Goal: Task Accomplishment & Management: Manage account settings

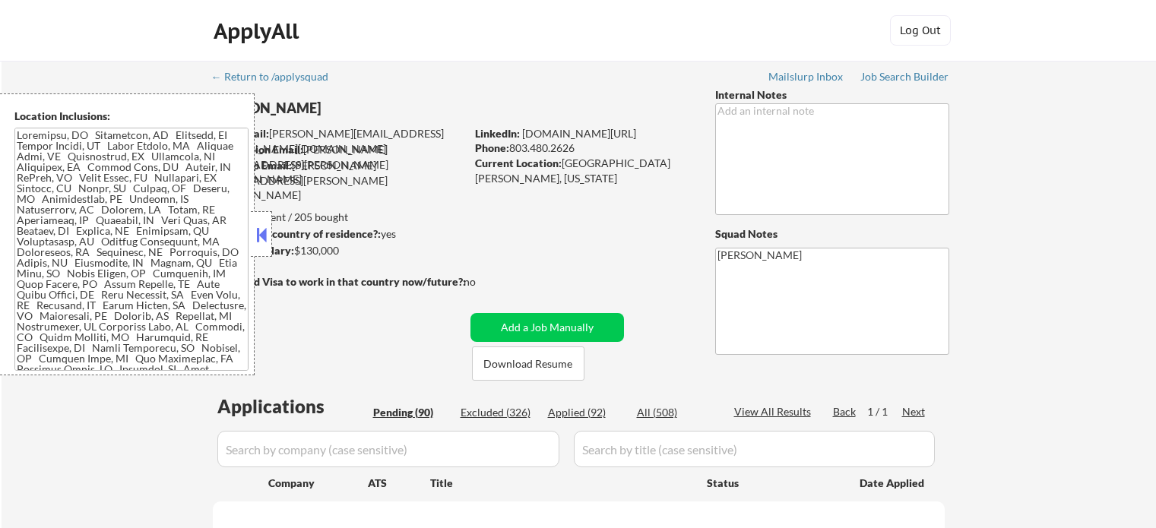
select select ""pending""
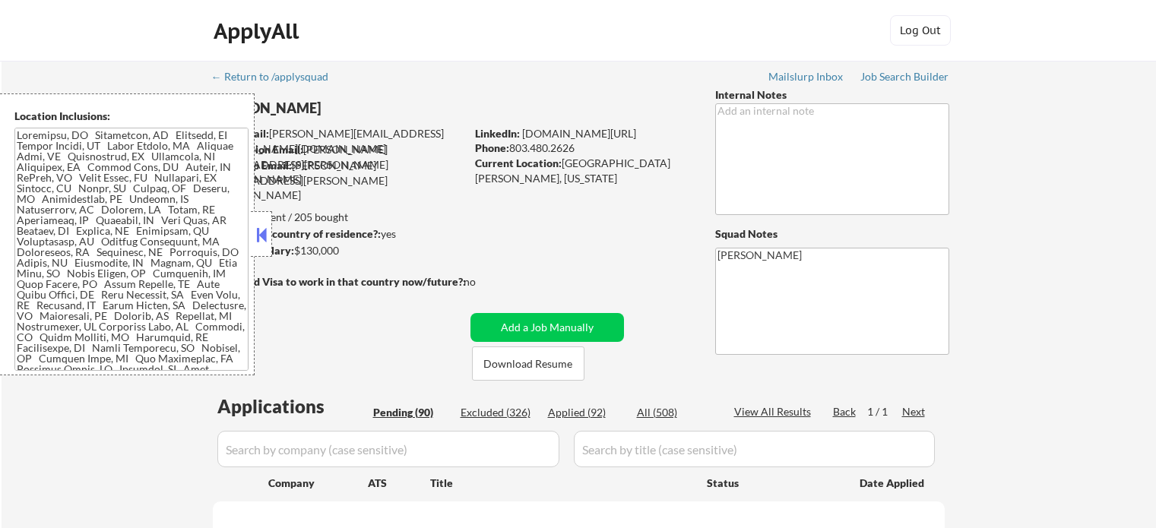
select select ""pending""
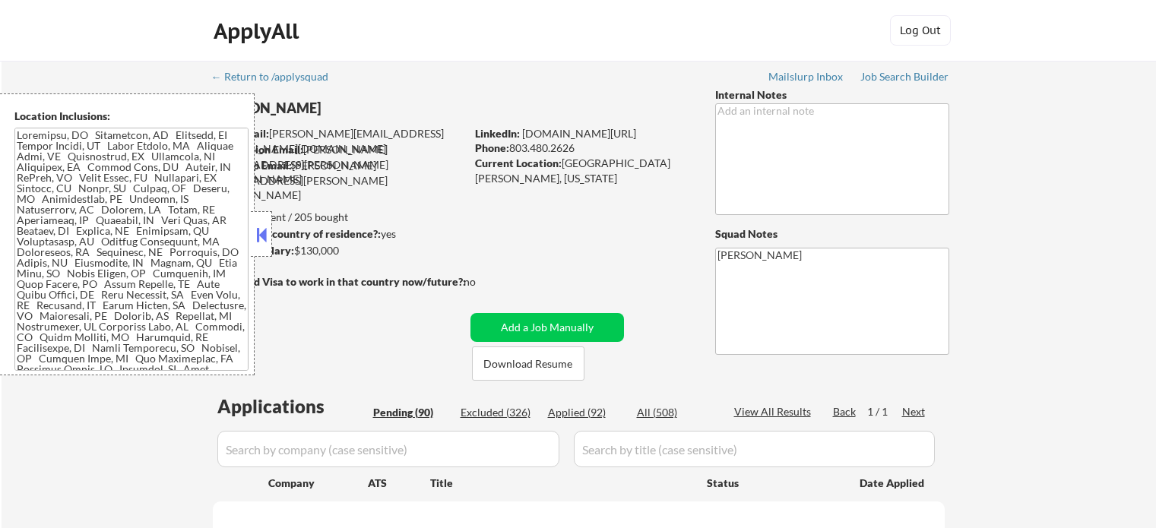
select select ""pending""
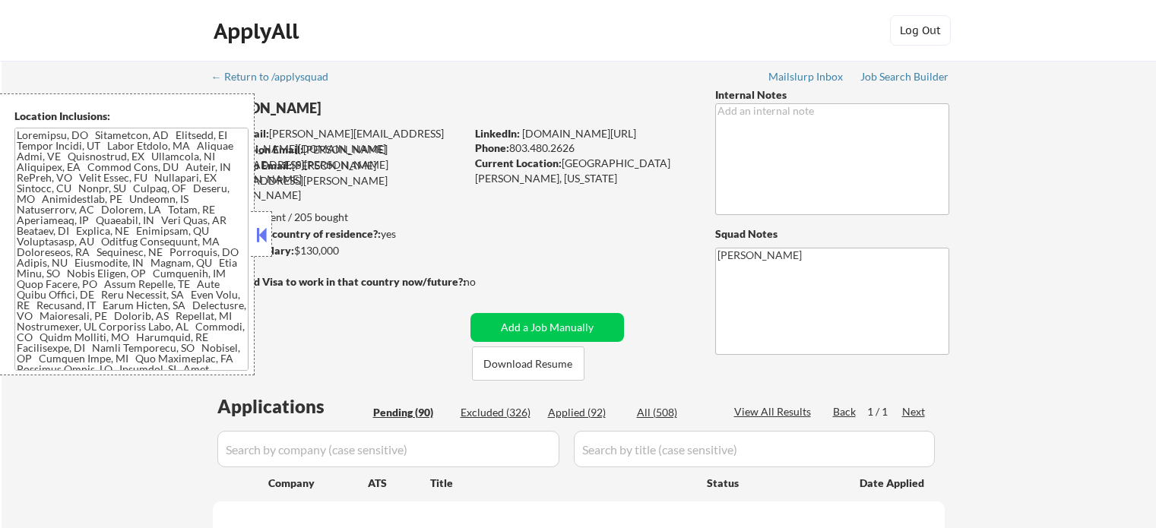
select select ""pending""
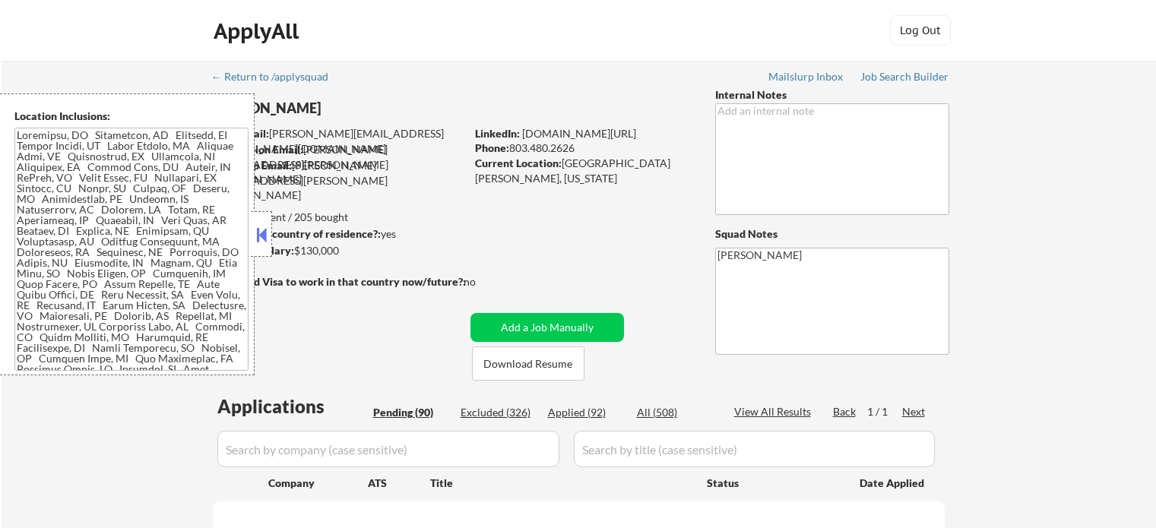
select select ""pending""
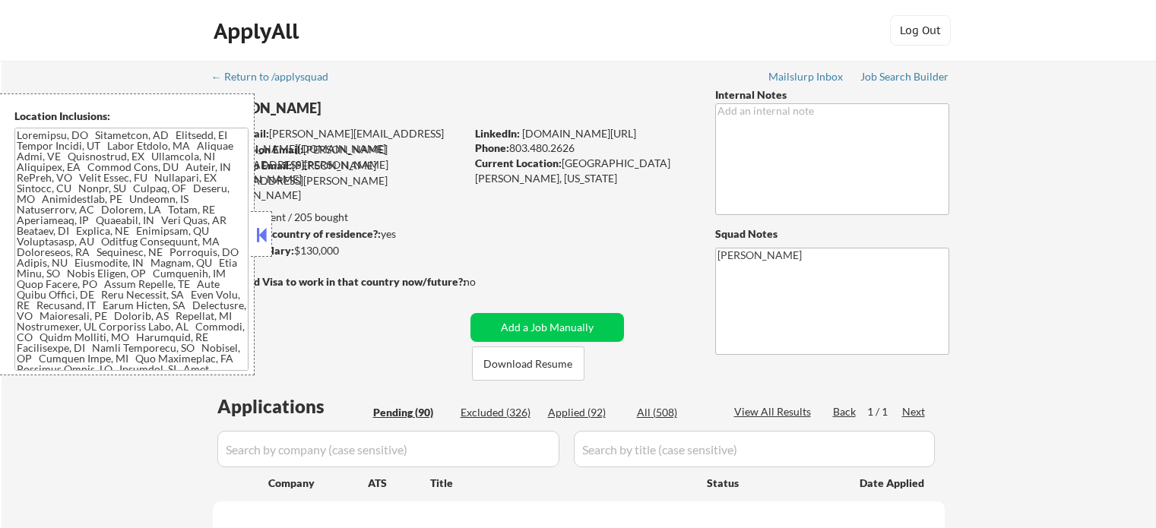
select select ""pending""
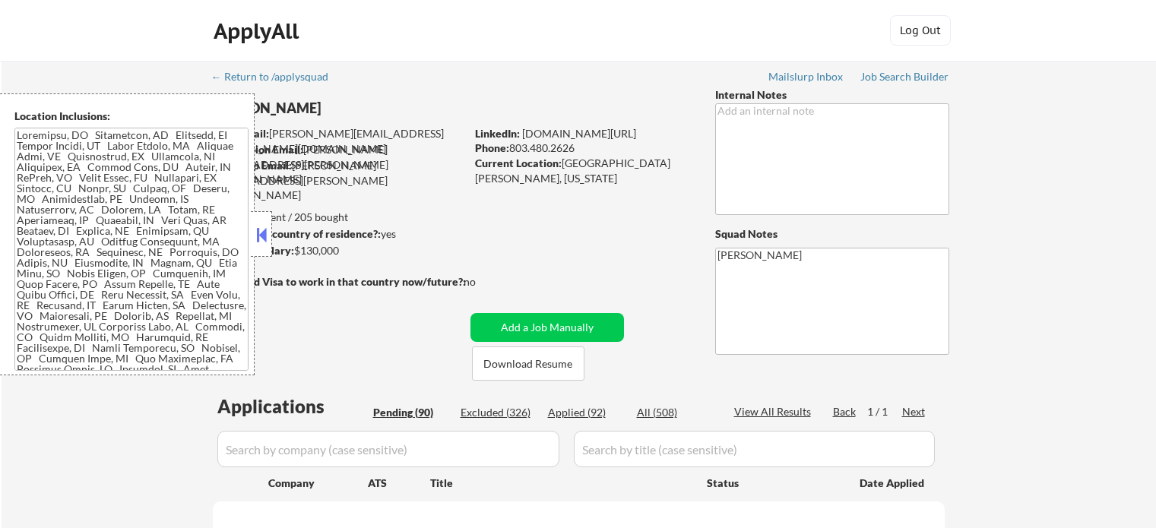
select select ""pending""
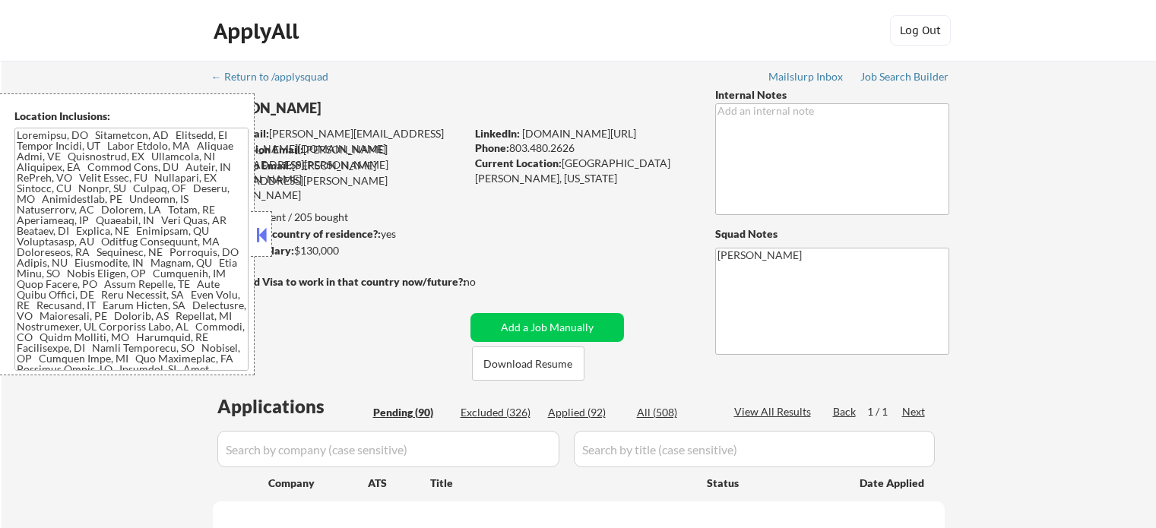
select select ""pending""
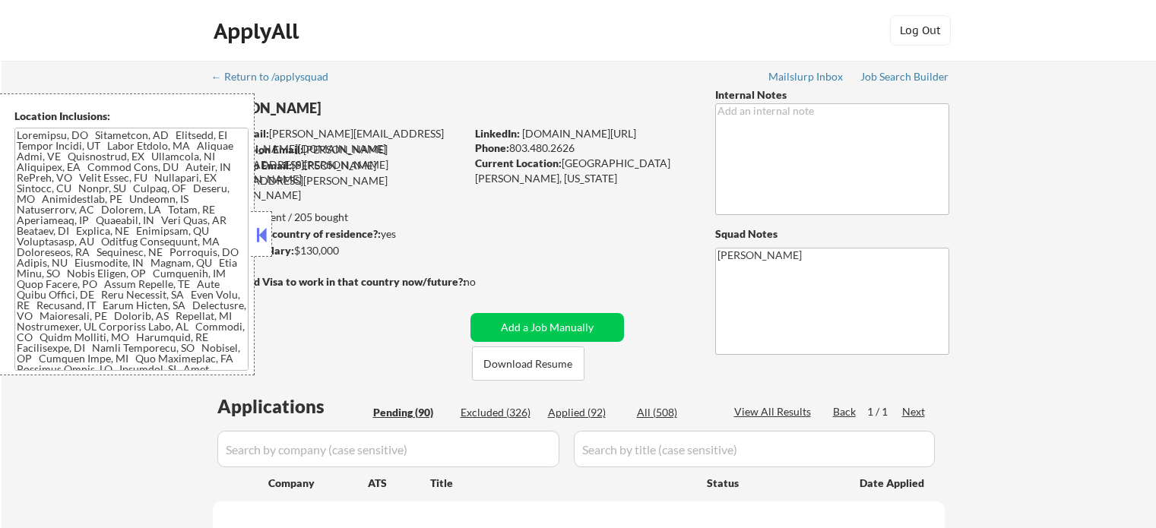
select select ""pending""
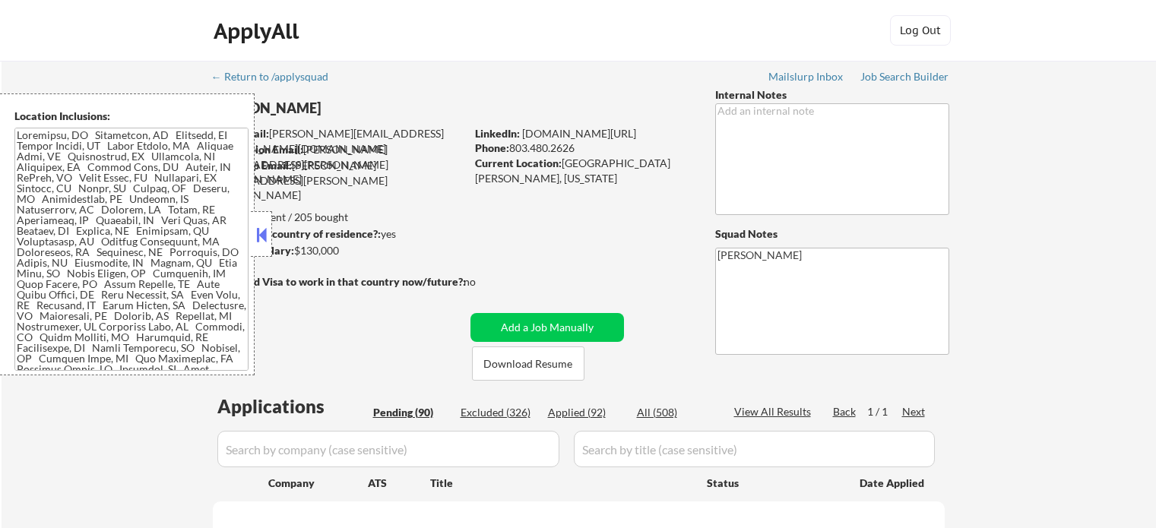
select select ""pending""
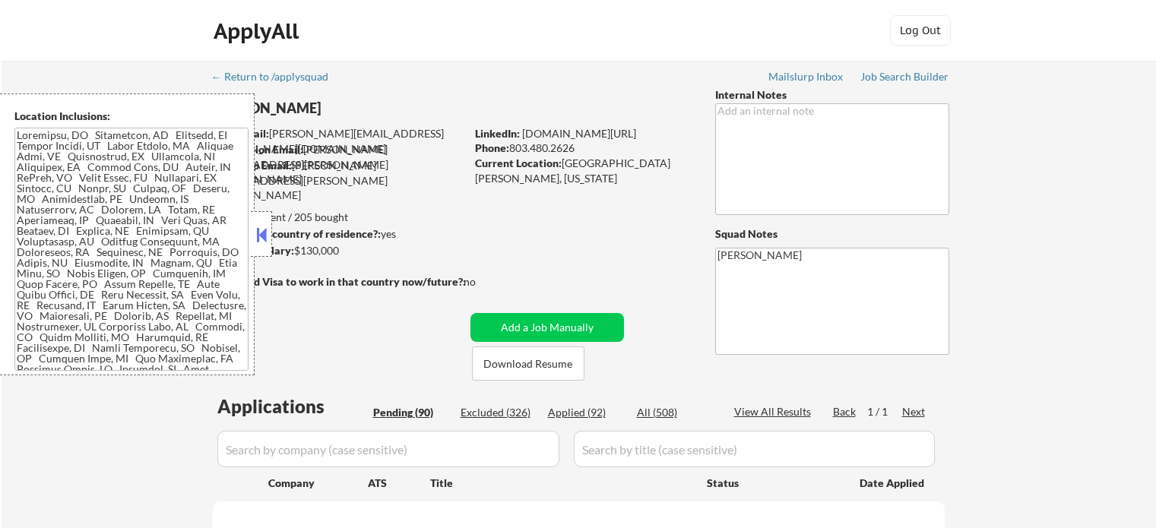
select select ""pending""
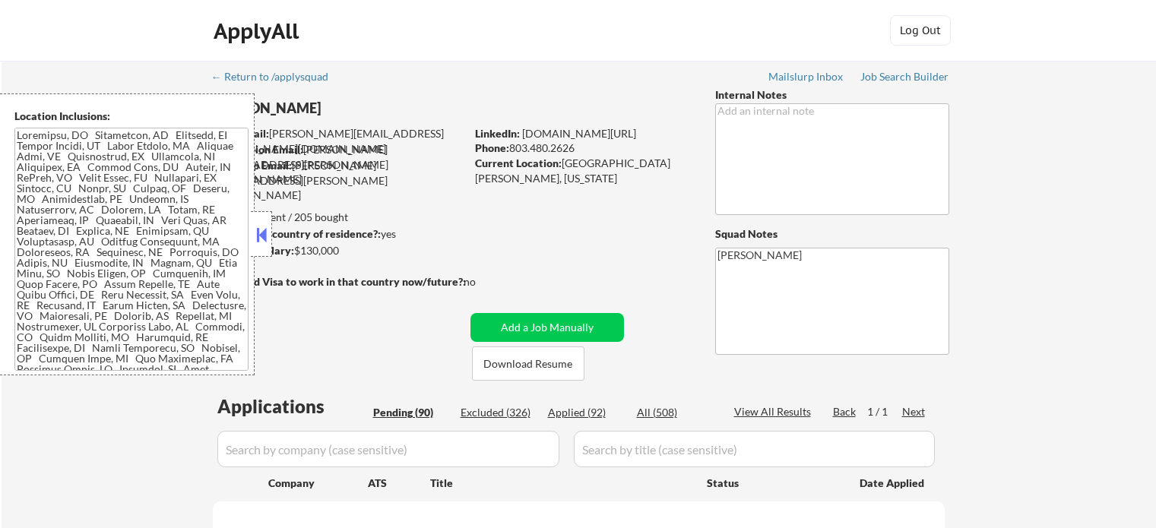
select select ""pending""
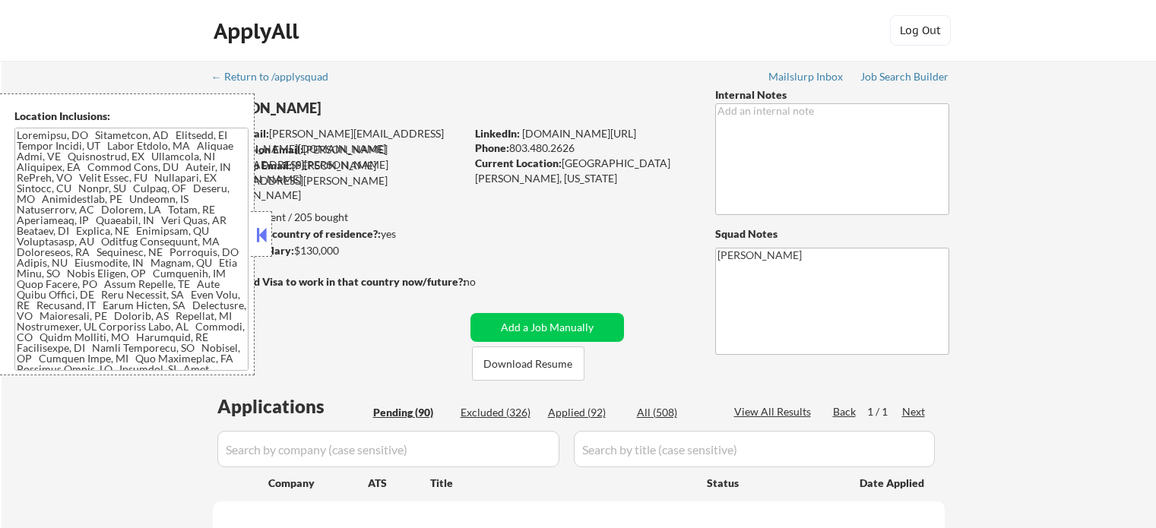
select select ""pending""
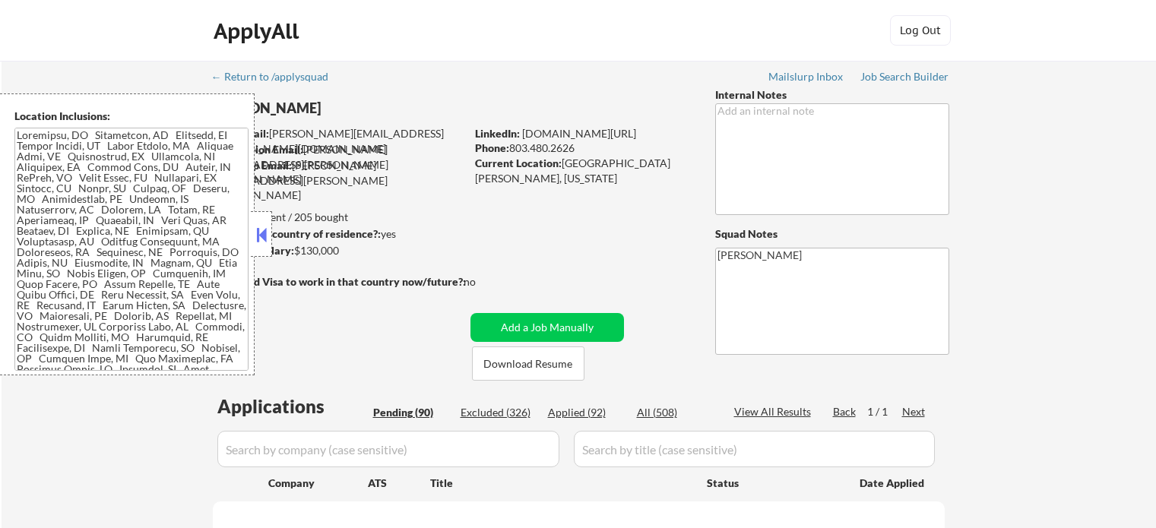
select select ""pending""
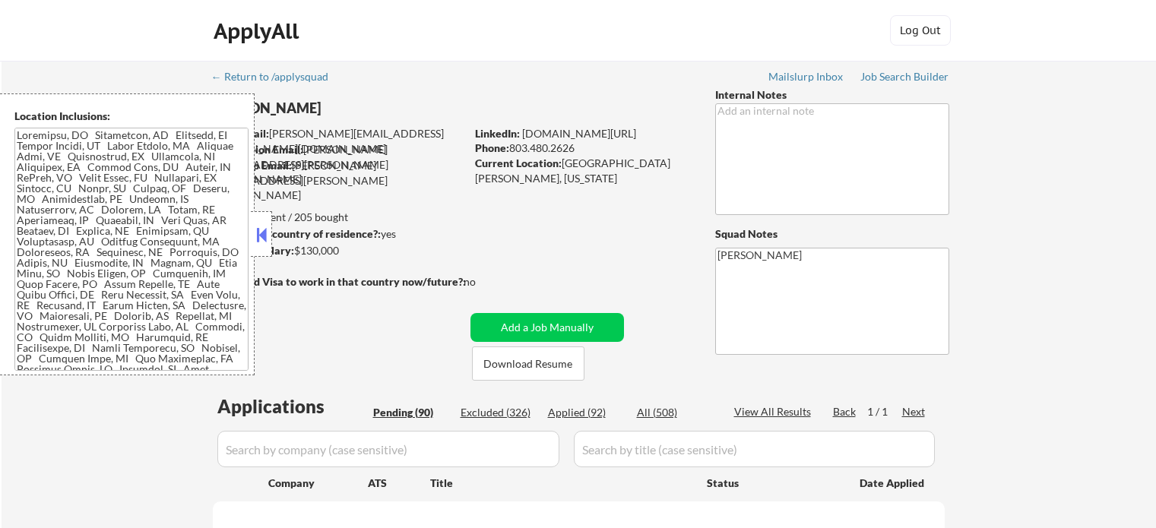
select select ""pending""
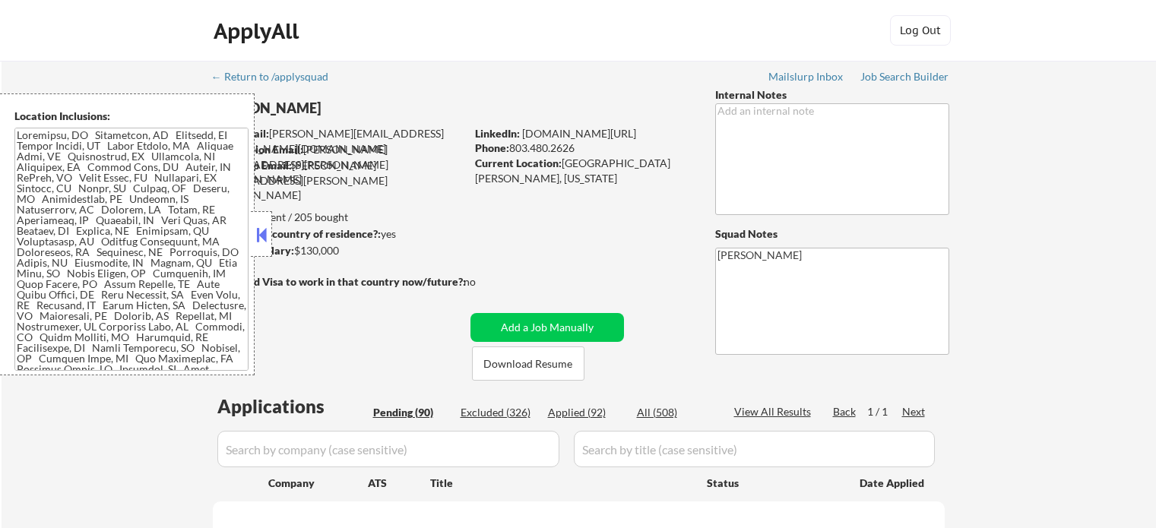
select select ""pending""
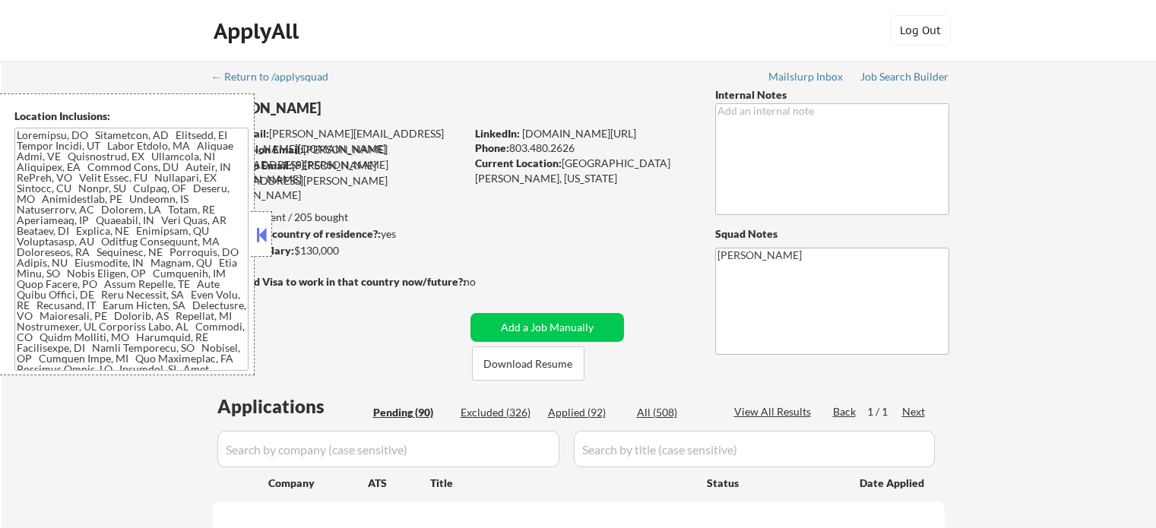
select select ""pending""
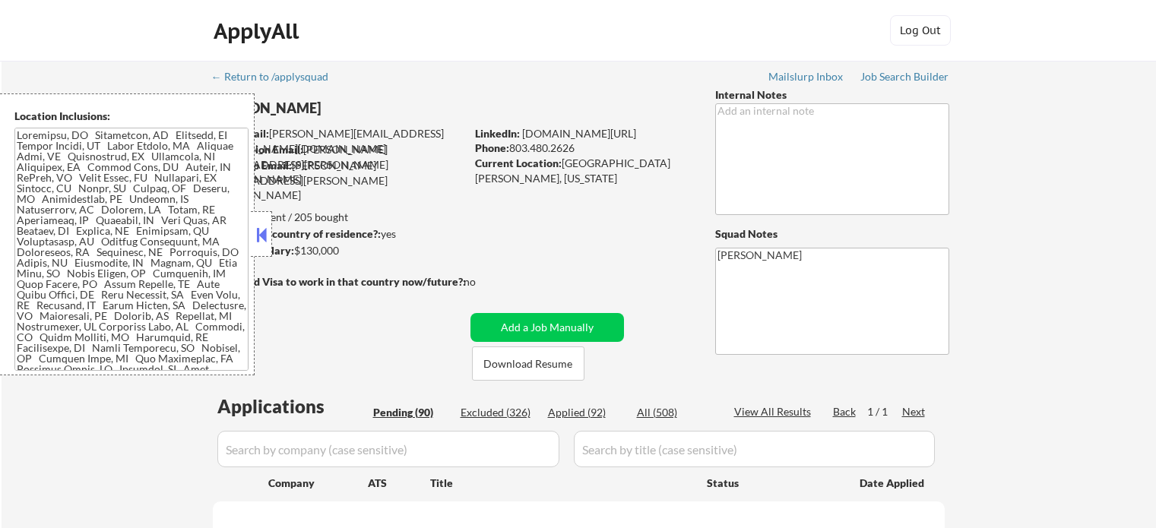
select select ""pending""
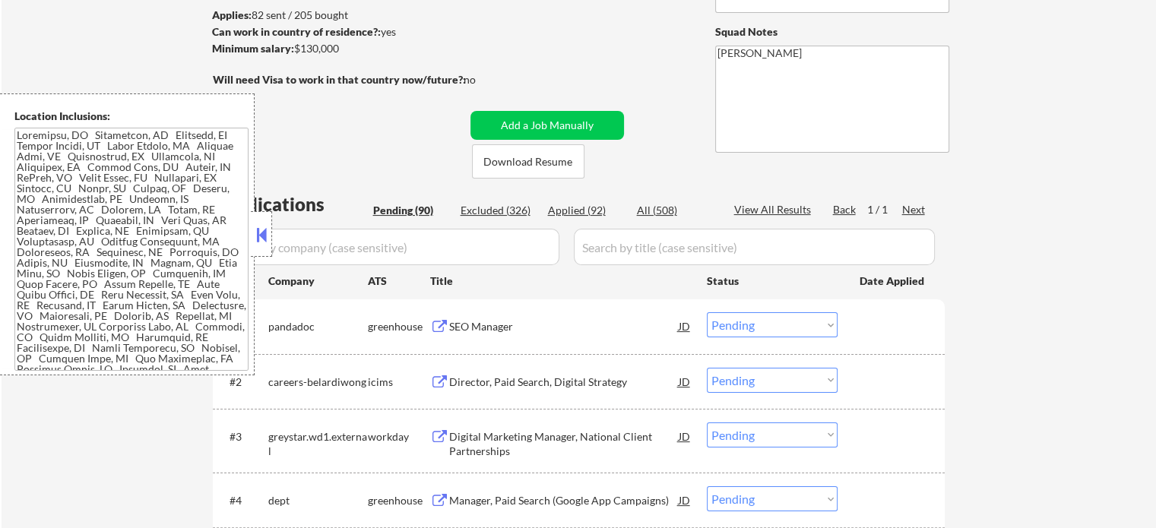
scroll to position [219, 0]
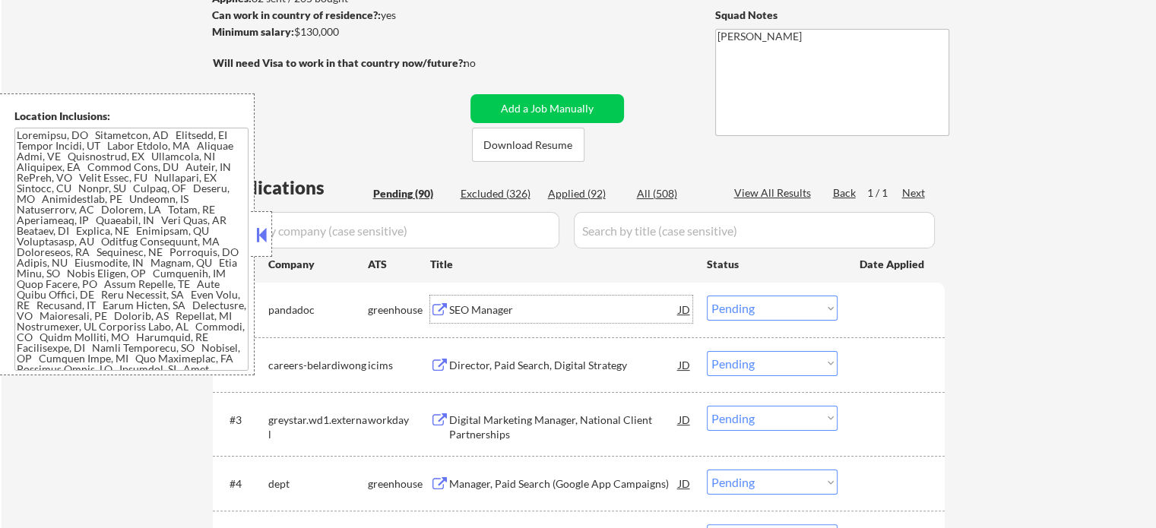
click at [483, 300] on div "SEO Manager" at bounding box center [563, 309] width 229 height 27
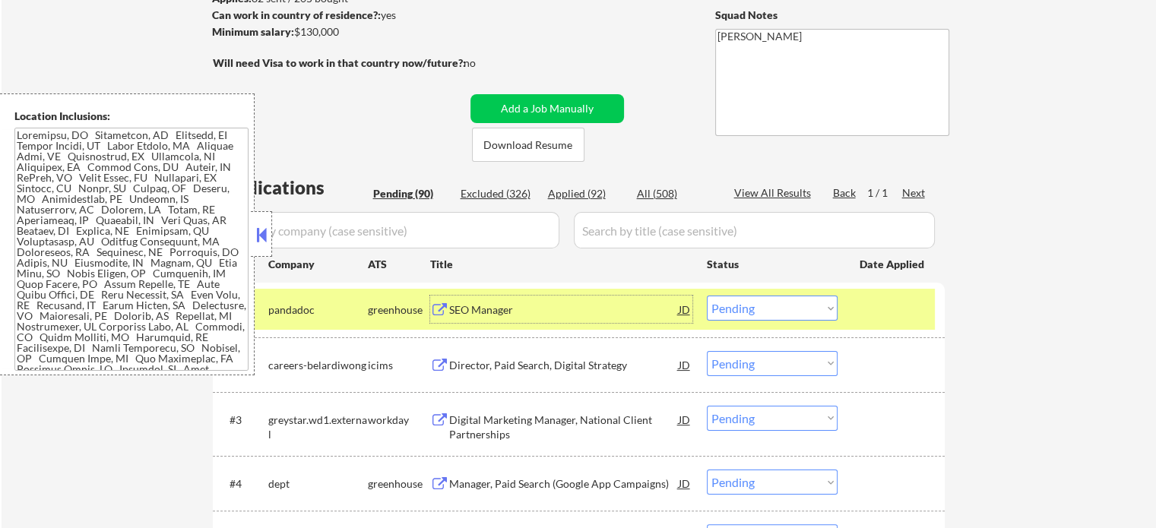
click at [730, 307] on select "Choose an option... Pending Applied Excluded (Questions) Excluded (Expired) Exc…" at bounding box center [772, 308] width 131 height 25
click at [707, 296] on select "Choose an option... Pending Applied Excluded (Questions) Excluded (Expired) Exc…" at bounding box center [772, 308] width 131 height 25
click at [906, 311] on div at bounding box center [892, 309] width 67 height 27
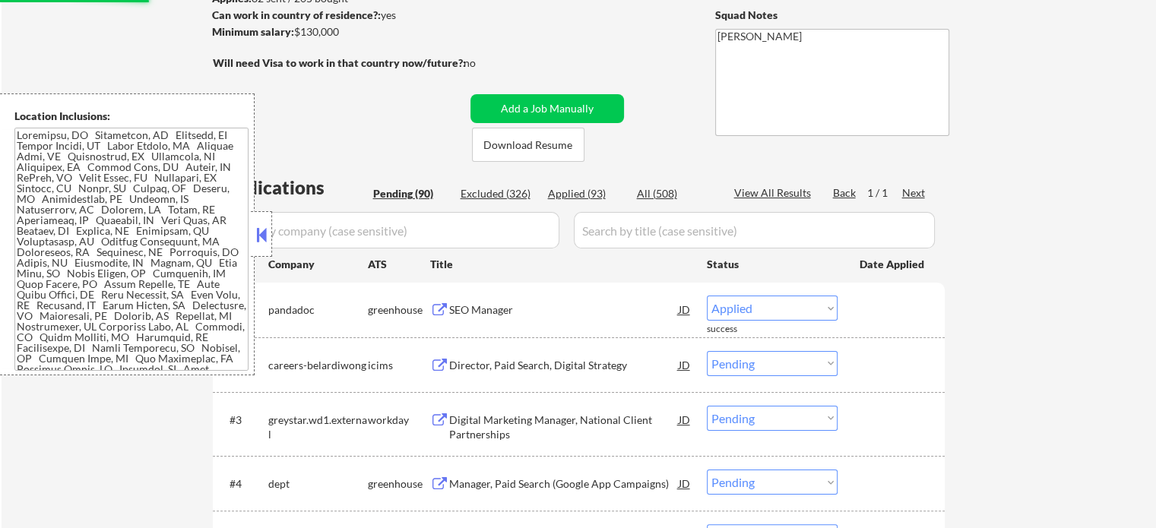
select select ""pending""
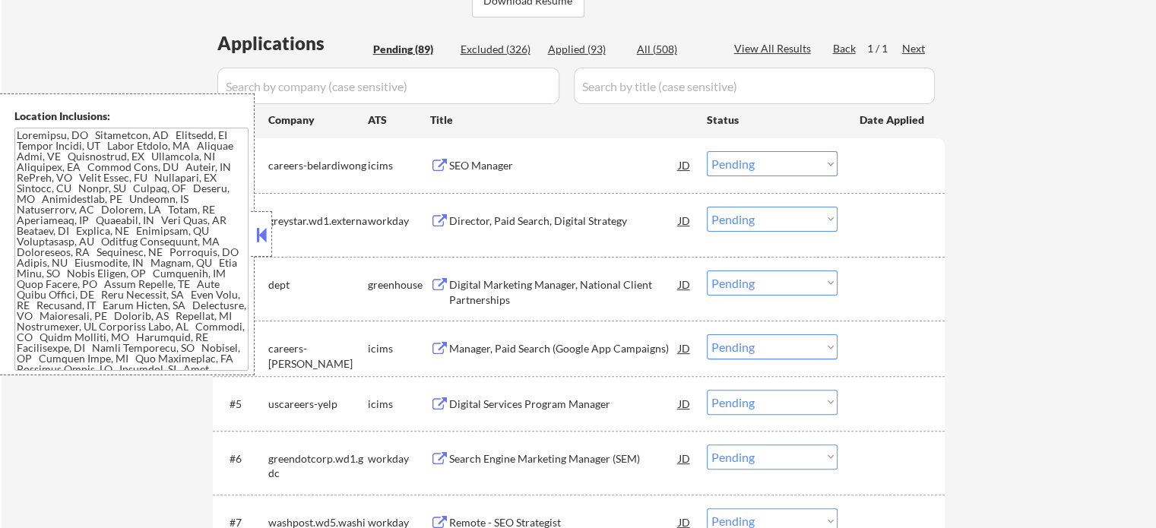
scroll to position [371, 0]
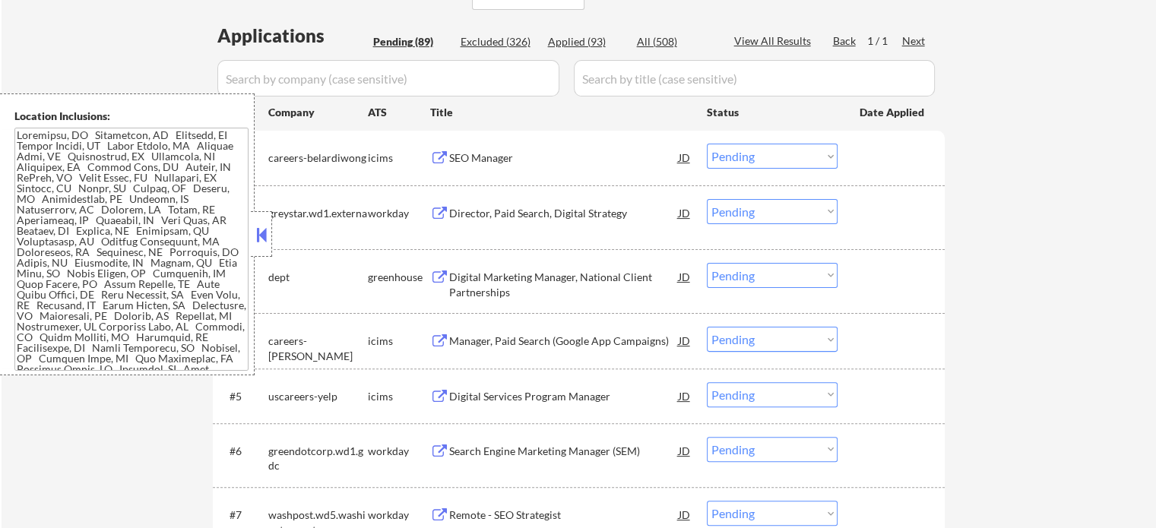
click at [483, 288] on div "Digital Marketing Manager, National Client Partnerships" at bounding box center [563, 285] width 229 height 30
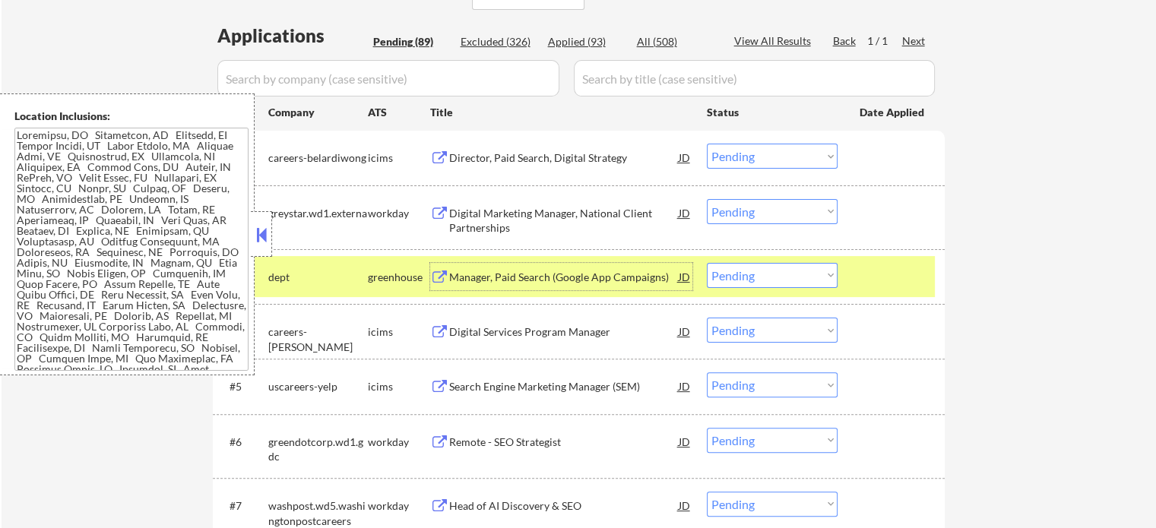
click at [740, 277] on select "Choose an option... Pending Applied Excluded (Questions) Excluded (Expired) Exc…" at bounding box center [772, 275] width 131 height 25
click at [707, 263] on select "Choose an option... Pending Applied Excluded (Questions) Excluded (Expired) Exc…" at bounding box center [772, 275] width 131 height 25
click at [855, 272] on div "#3 dept greenhouse Manager, Paid Search (Google App Campaigns) JD Choose an opt…" at bounding box center [575, 276] width 717 height 41
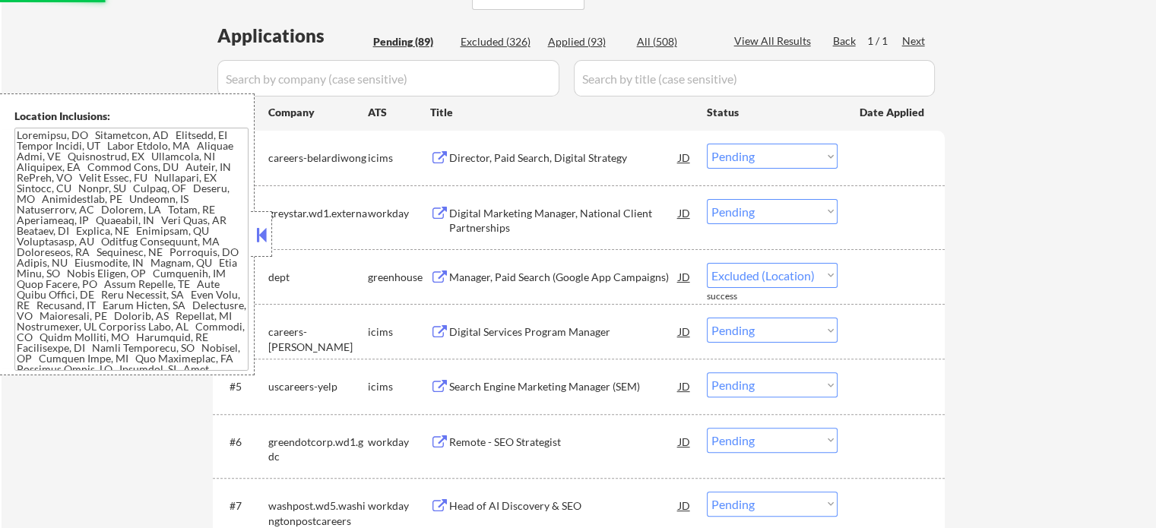
select select ""pending""
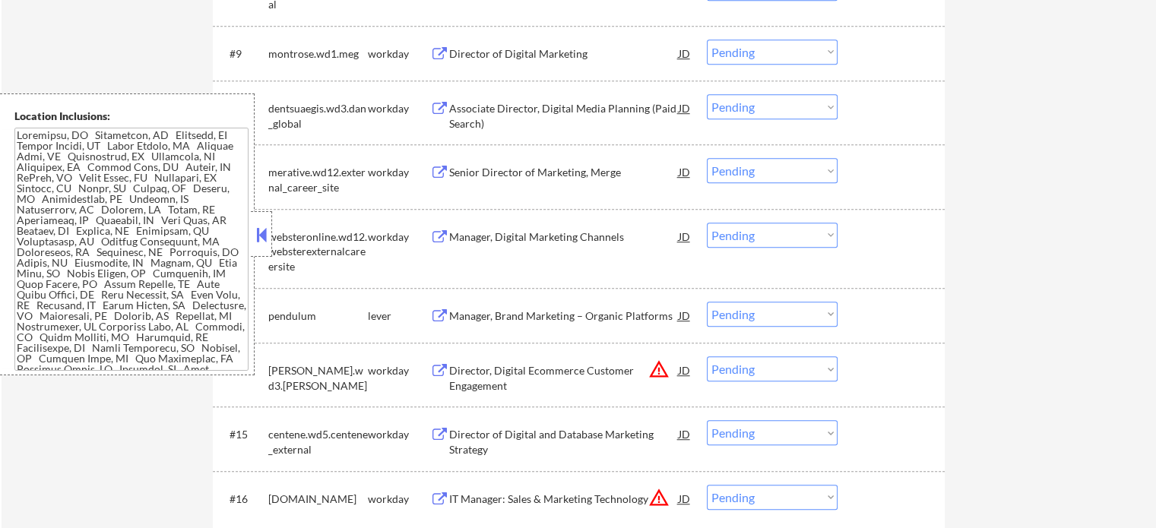
scroll to position [979, 0]
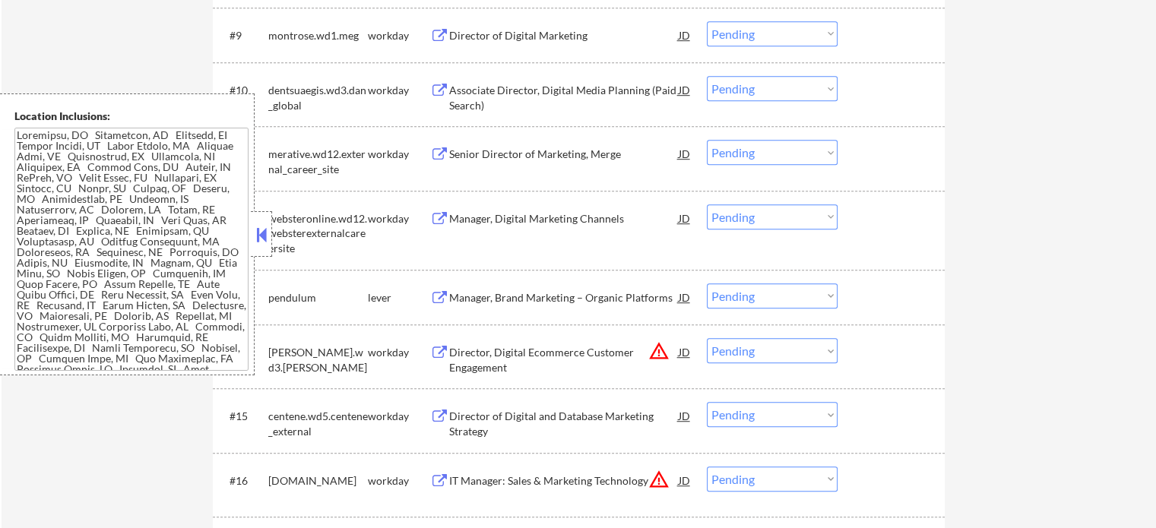
click at [573, 287] on div "Manager, Brand Marketing – Organic Platforms" at bounding box center [563, 296] width 229 height 27
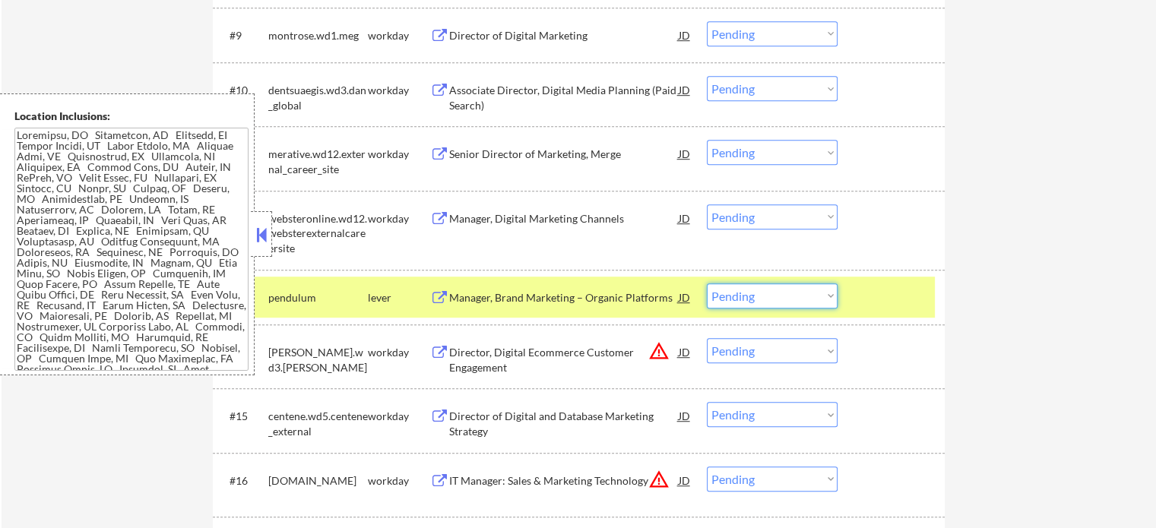
click at [760, 299] on select "Choose an option... Pending Applied Excluded (Questions) Excluded (Expired) Exc…" at bounding box center [772, 295] width 131 height 25
click at [707, 283] on select "Choose an option... Pending Applied Excluded (Questions) Excluded (Expired) Exc…" at bounding box center [772, 295] width 131 height 25
click at [861, 292] on div at bounding box center [892, 296] width 67 height 27
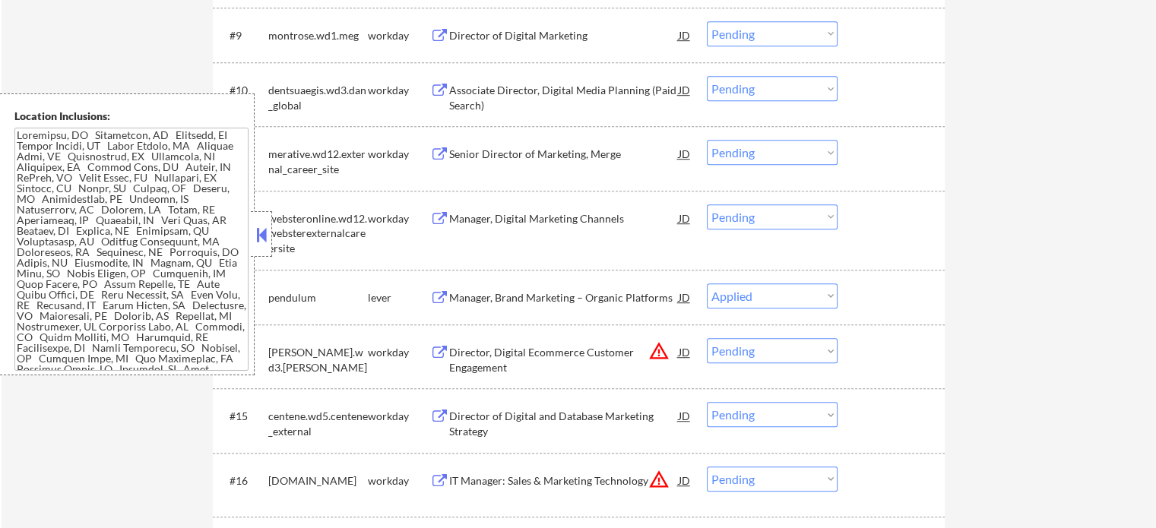
select select ""pending""
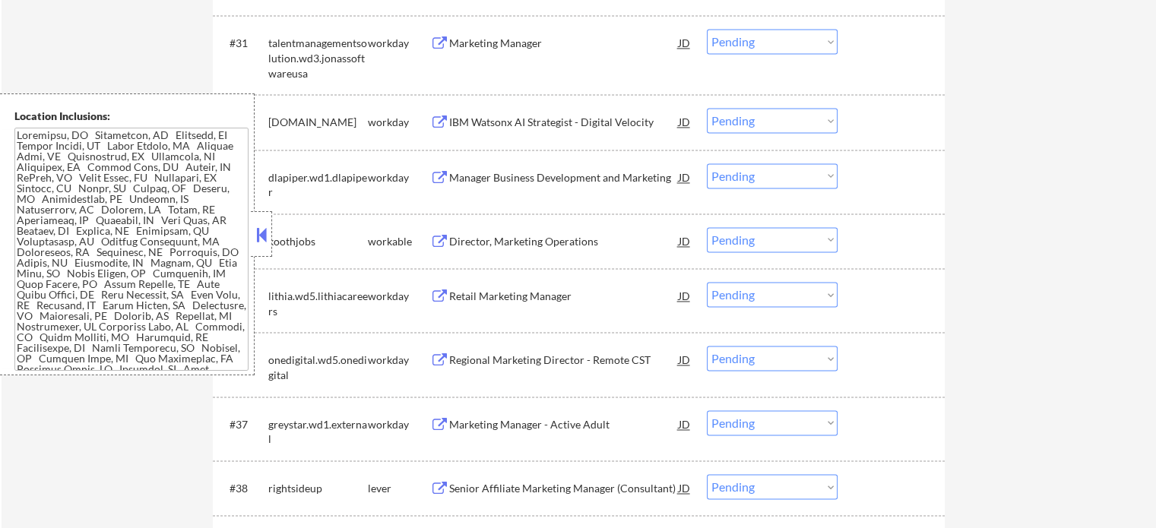
scroll to position [2271, 0]
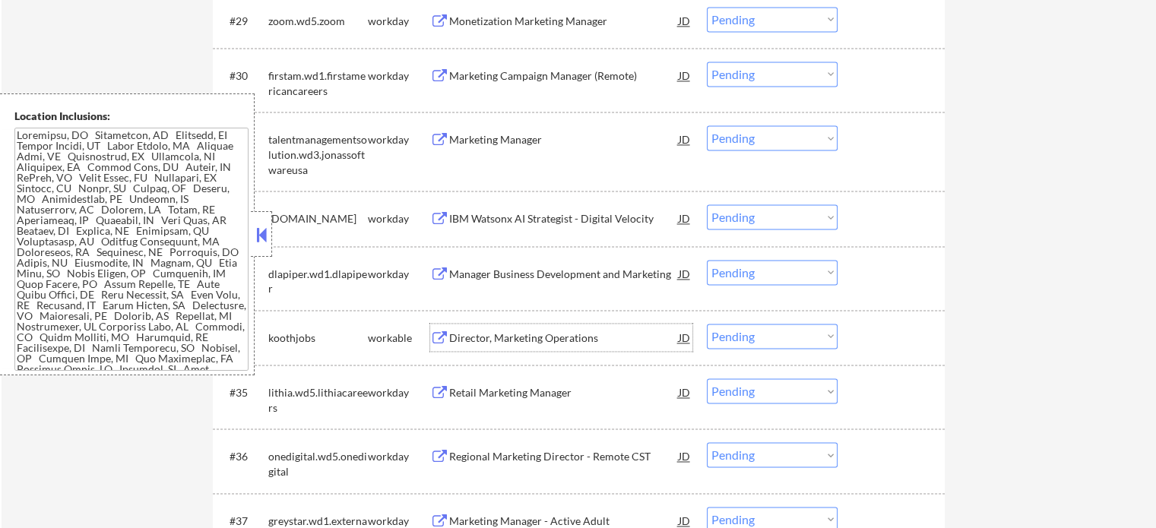
click at [483, 331] on div "Director, Marketing Operations" at bounding box center [563, 338] width 229 height 15
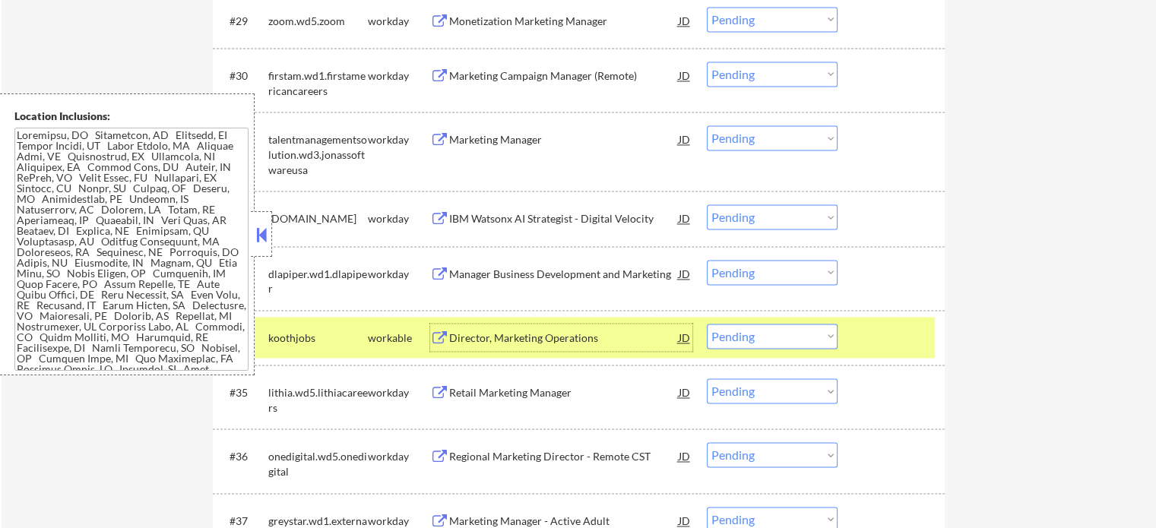
click at [796, 334] on select "Choose an option... Pending Applied Excluded (Questions) Excluded (Expired) Exc…" at bounding box center [772, 336] width 131 height 25
click at [707, 324] on select "Choose an option... Pending Applied Excluded (Questions) Excluded (Expired) Exc…" at bounding box center [772, 336] width 131 height 25
click at [885, 343] on div at bounding box center [892, 337] width 67 height 27
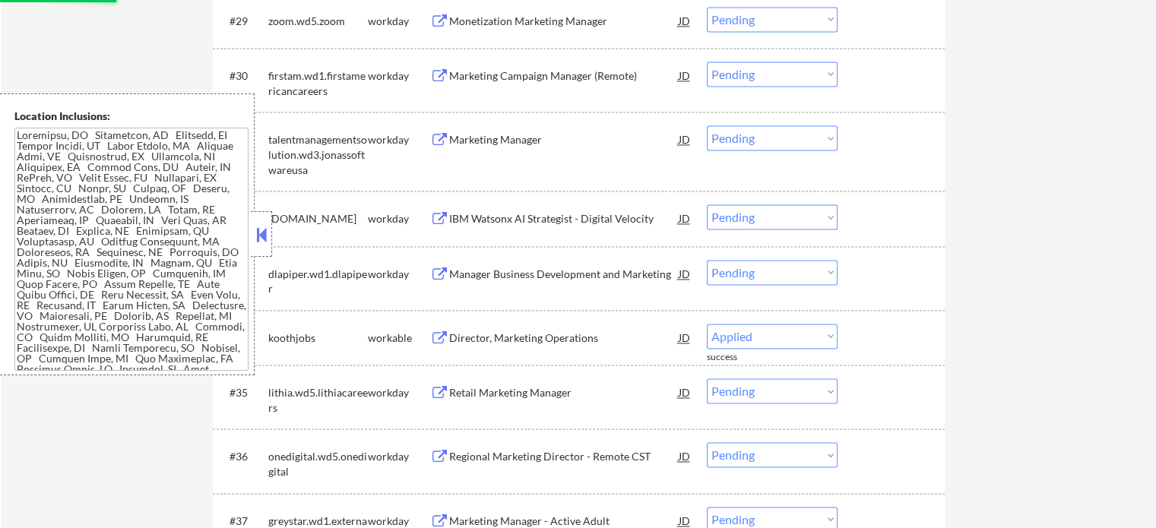
select select ""pending""
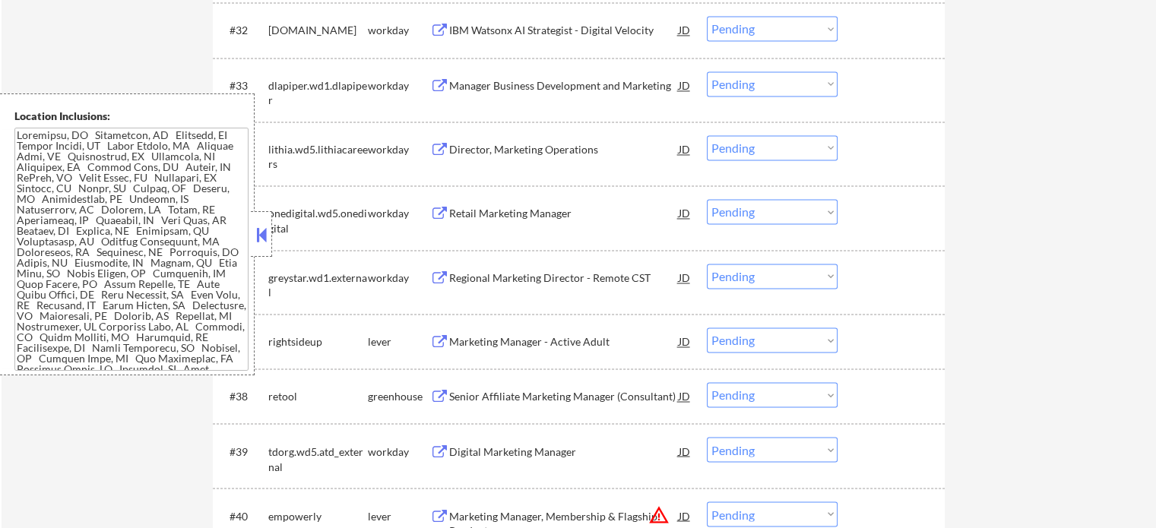
scroll to position [2499, 0]
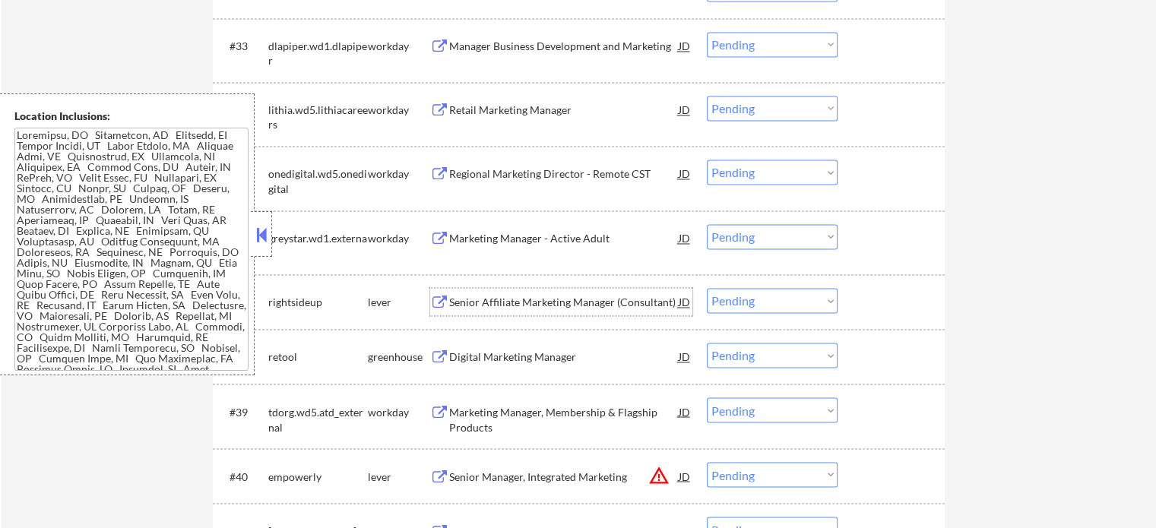
click at [551, 306] on div "Senior Affiliate Marketing Manager (Consultant)" at bounding box center [563, 302] width 229 height 15
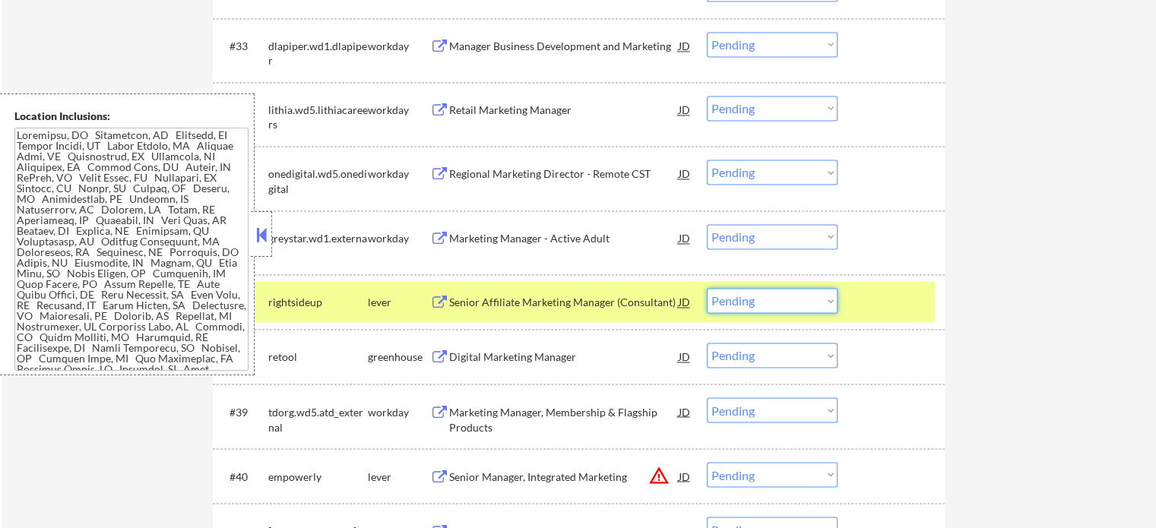
click at [803, 299] on select "Choose an option... Pending Applied Excluded (Questions) Excluded (Expired) Exc…" at bounding box center [772, 300] width 131 height 25
click at [707, 288] on select "Choose an option... Pending Applied Excluded (Questions) Excluded (Expired) Exc…" at bounding box center [772, 300] width 131 height 25
click at [866, 297] on div at bounding box center [892, 301] width 67 height 27
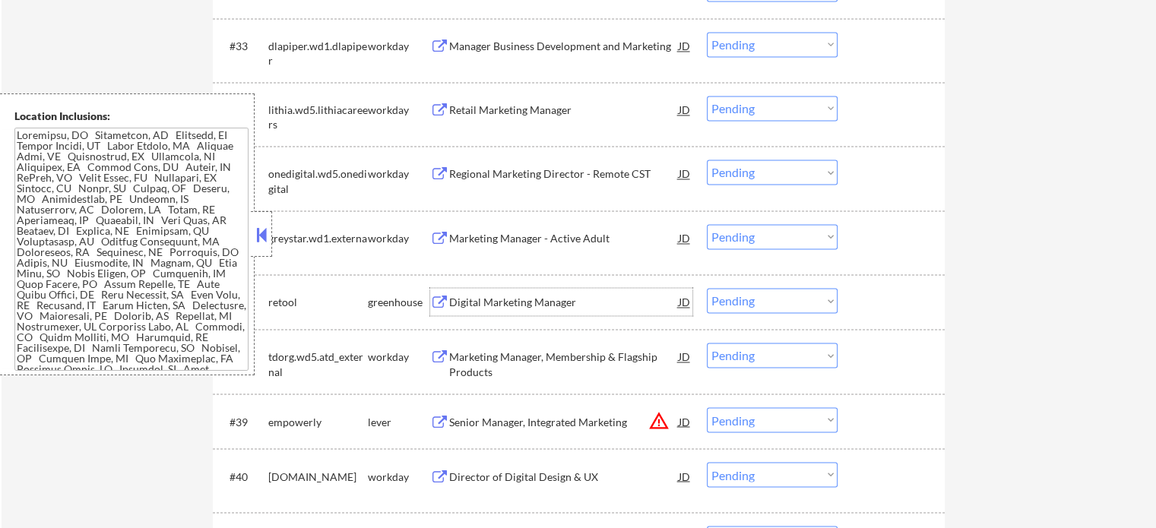
click at [562, 302] on div "Digital Marketing Manager" at bounding box center [563, 302] width 229 height 15
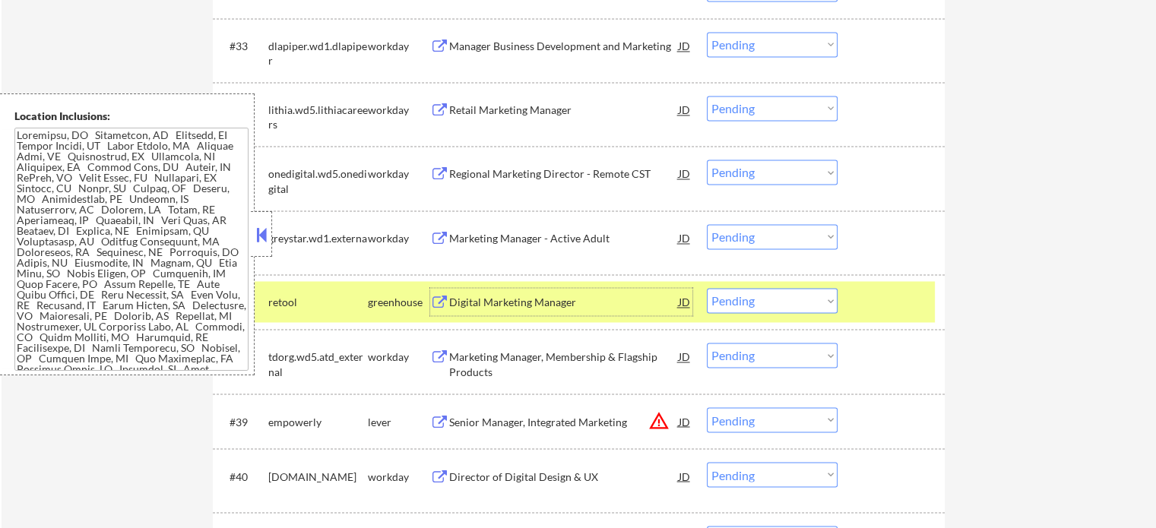
click at [798, 297] on select "Choose an option... Pending Applied Excluded (Questions) Excluded (Expired) Exc…" at bounding box center [772, 300] width 131 height 25
click at [707, 288] on select "Choose an option... Pending Applied Excluded (Questions) Excluded (Expired) Exc…" at bounding box center [772, 300] width 131 height 25
click at [879, 305] on div at bounding box center [892, 301] width 67 height 27
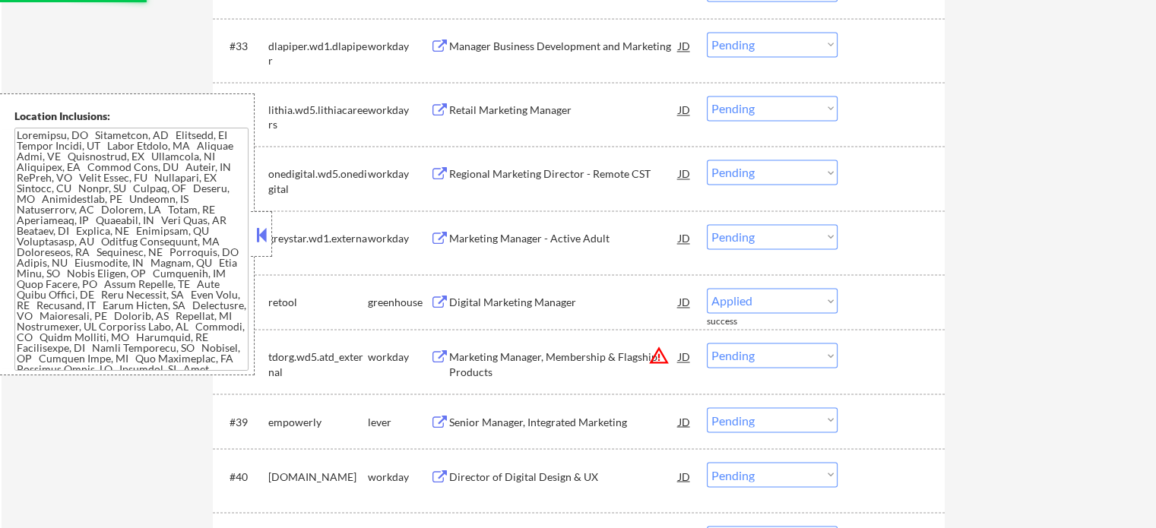
select select ""pending""
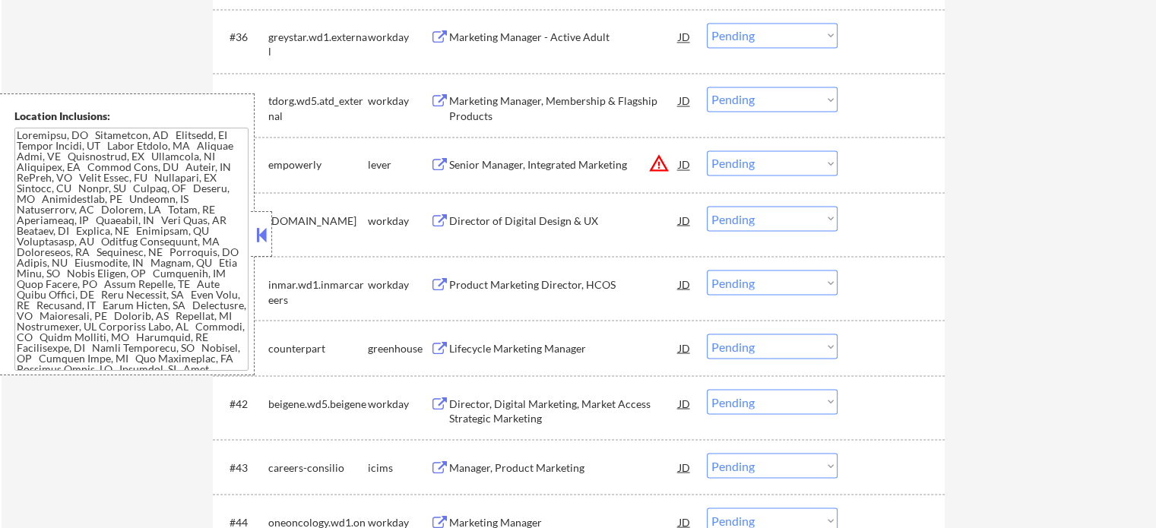
scroll to position [2727, 0]
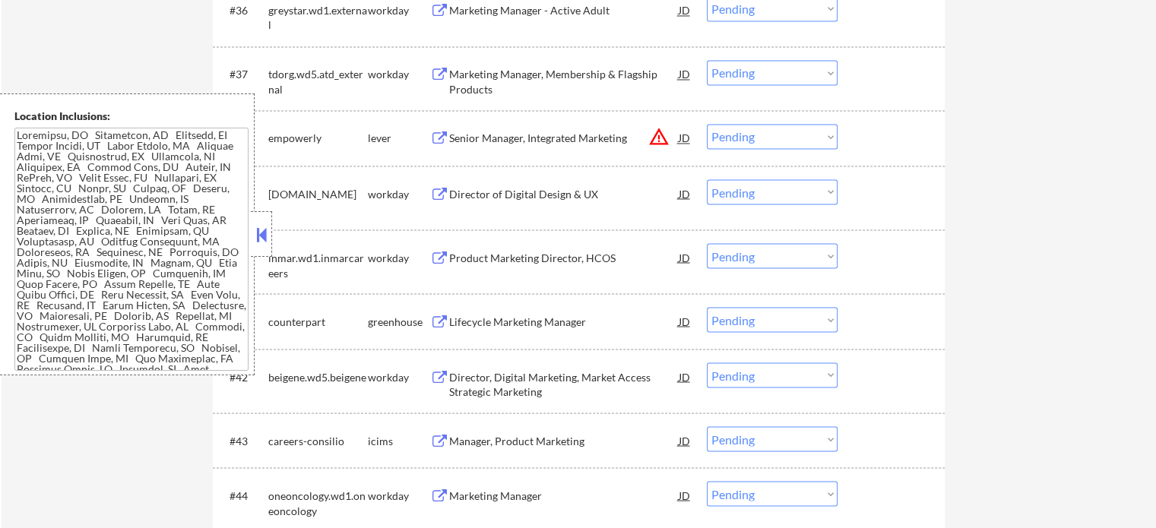
click at [511, 328] on div "Lifecycle Marketing Manager" at bounding box center [563, 321] width 229 height 15
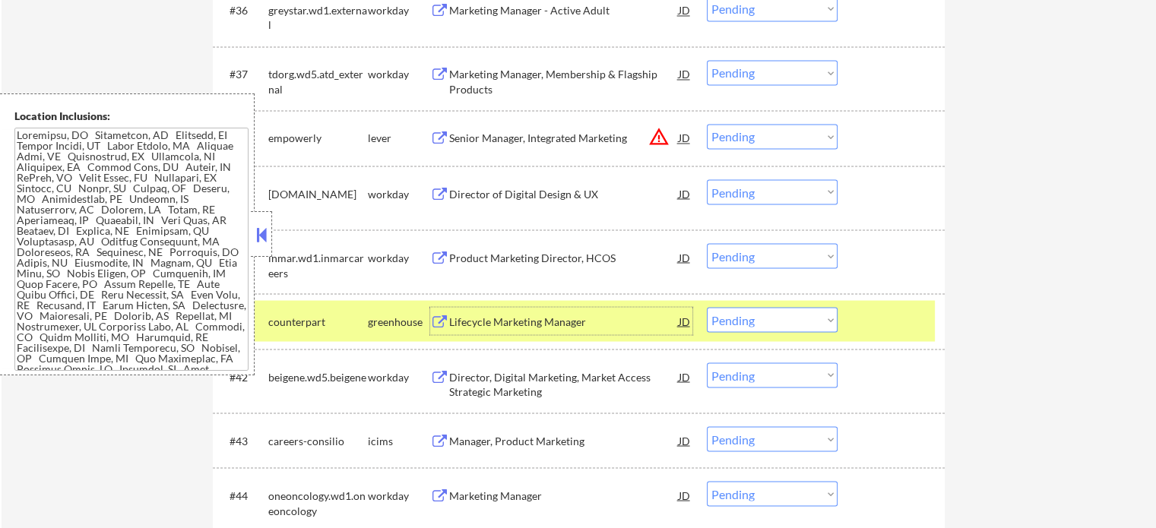
click at [801, 321] on select "Choose an option... Pending Applied Excluded (Questions) Excluded (Expired) Exc…" at bounding box center [772, 319] width 131 height 25
click at [707, 307] on select "Choose an option... Pending Applied Excluded (Questions) Excluded (Expired) Exc…" at bounding box center [772, 319] width 131 height 25
click at [875, 323] on div at bounding box center [892, 320] width 67 height 27
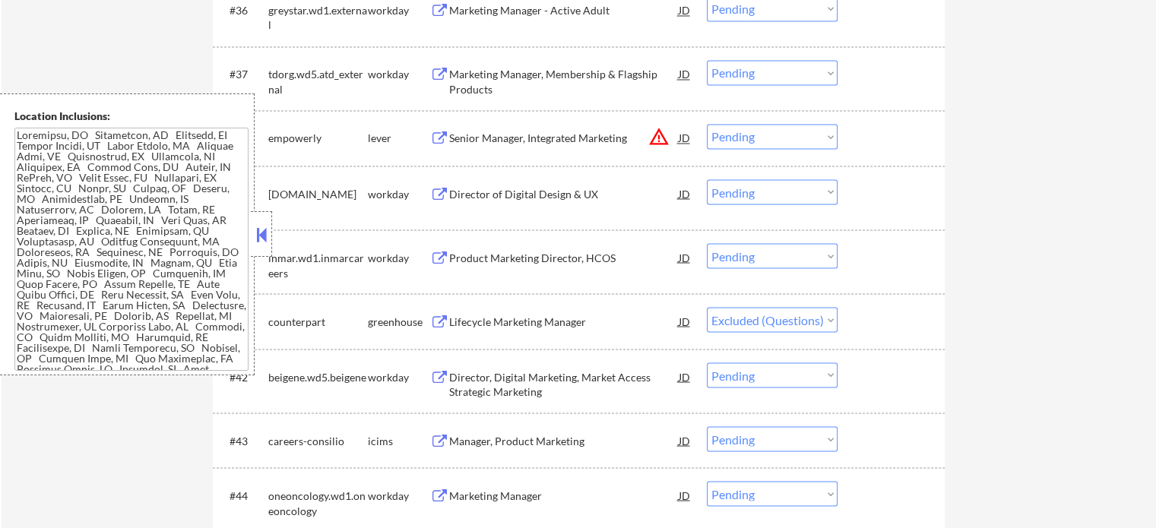
select select ""pending""
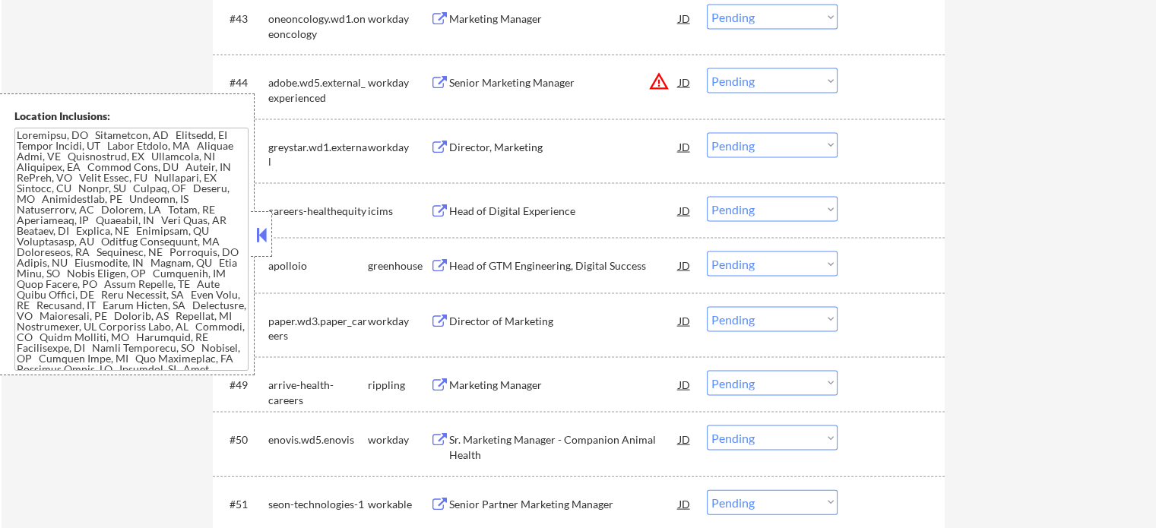
scroll to position [3259, 0]
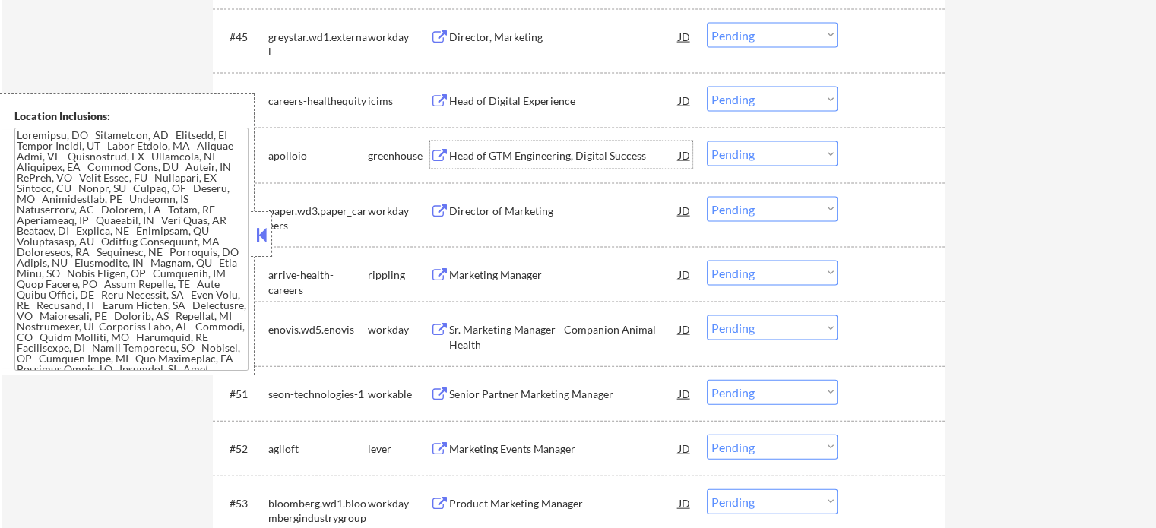
click at [523, 157] on div "Head of GTM Engineering, Digital Success" at bounding box center [563, 155] width 229 height 15
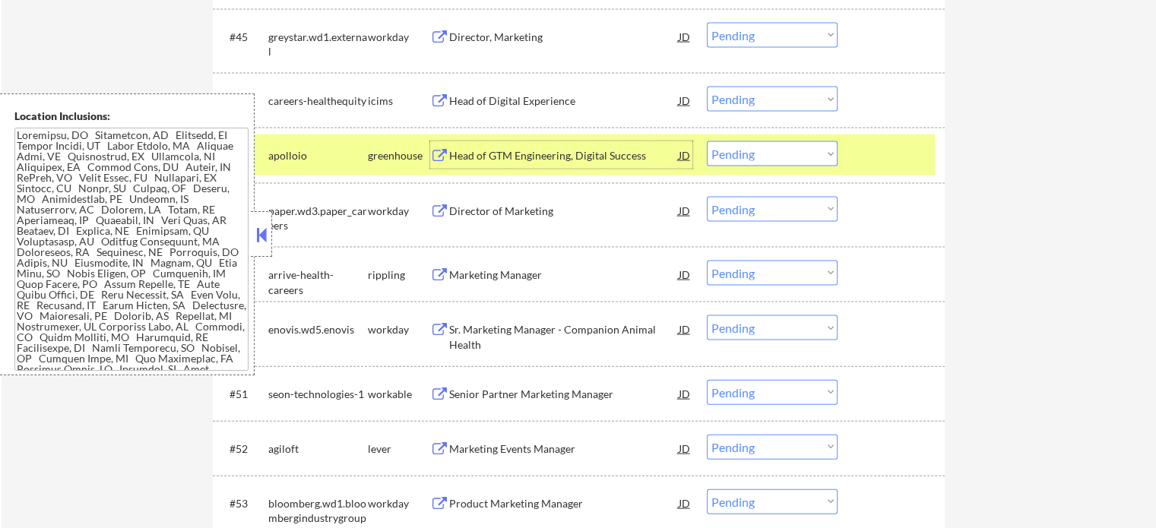
click at [878, 166] on div at bounding box center [892, 154] width 67 height 27
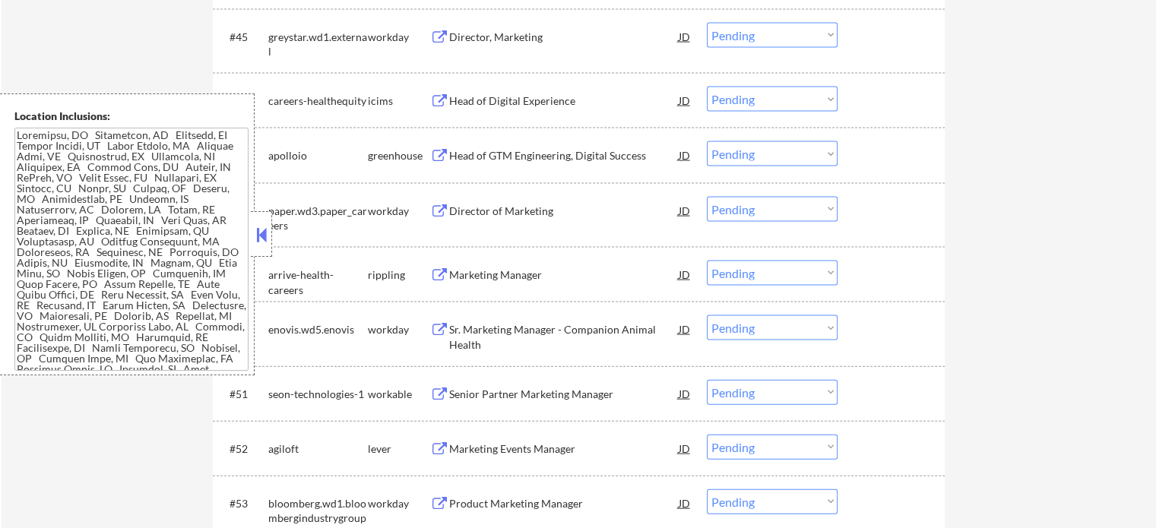
scroll to position [3335, 0]
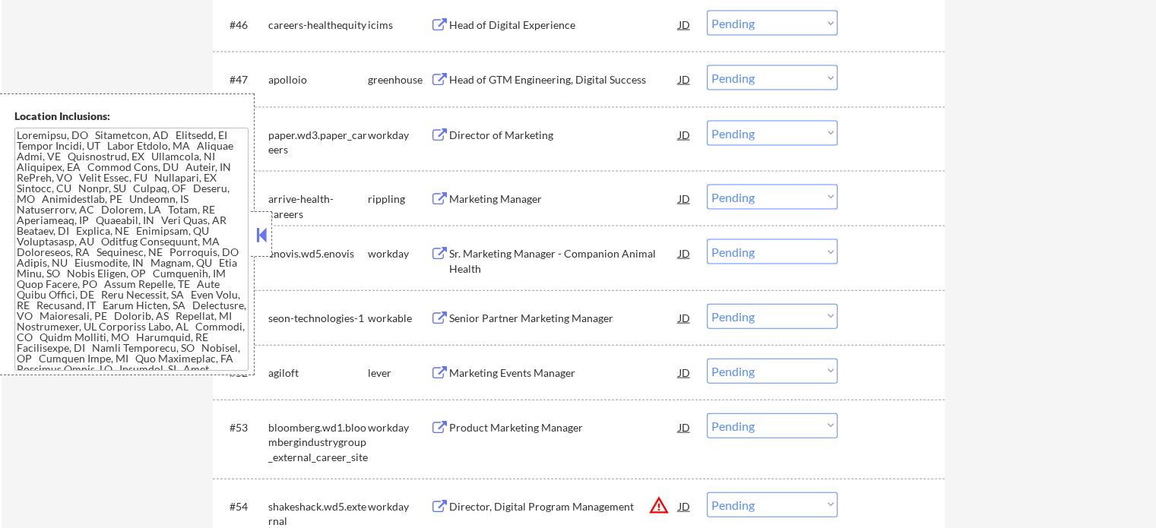
click at [521, 205] on div "Marketing Manager" at bounding box center [563, 199] width 229 height 15
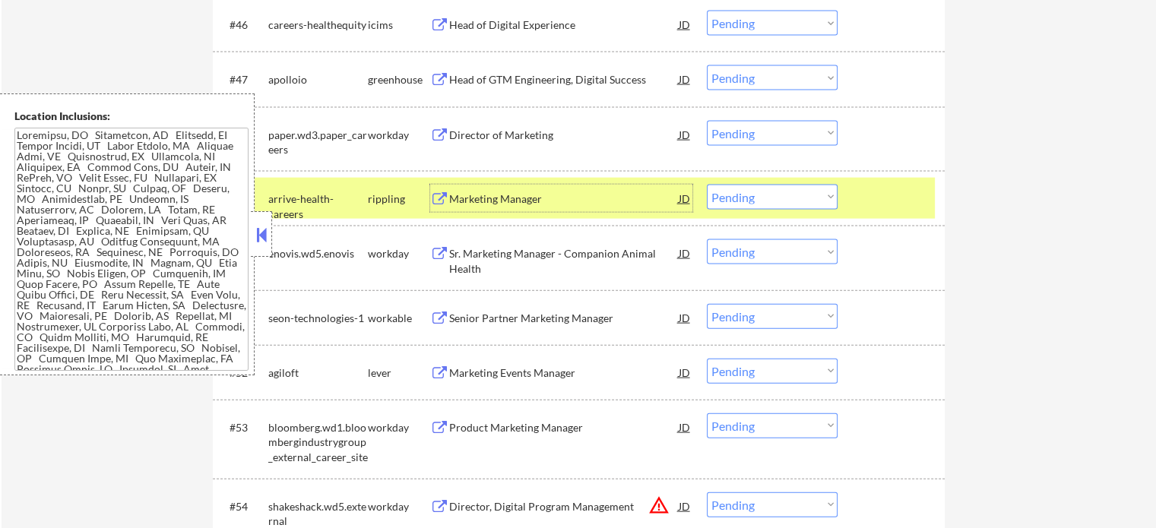
click at [799, 195] on select "Choose an option... Pending Applied Excluded (Questions) Excluded (Expired) Exc…" at bounding box center [772, 197] width 131 height 25
click at [707, 185] on select "Choose an option... Pending Applied Excluded (Questions) Excluded (Expired) Exc…" at bounding box center [772, 197] width 131 height 25
click at [893, 188] on div at bounding box center [892, 198] width 67 height 27
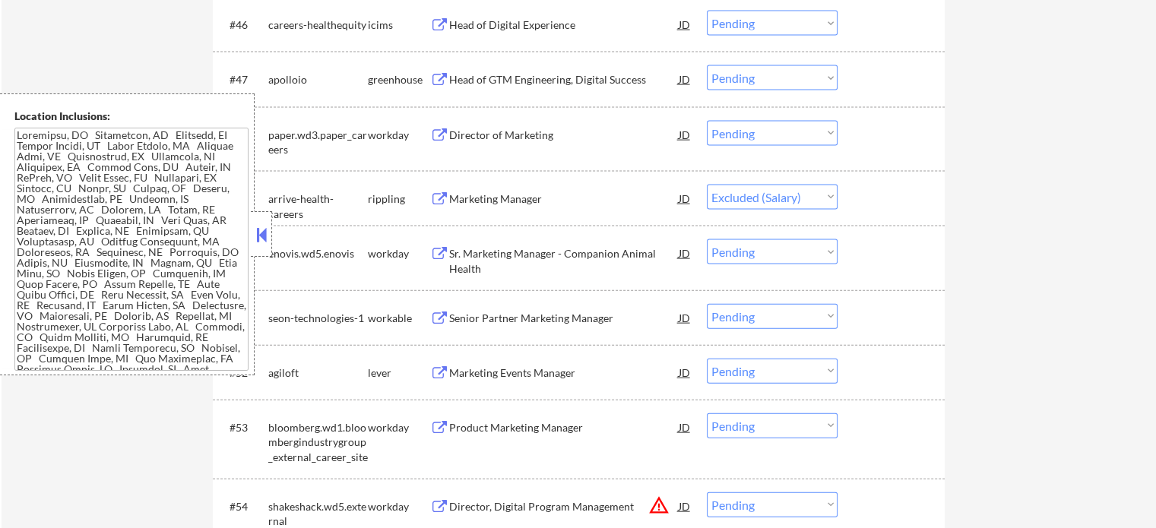
select select ""pending""
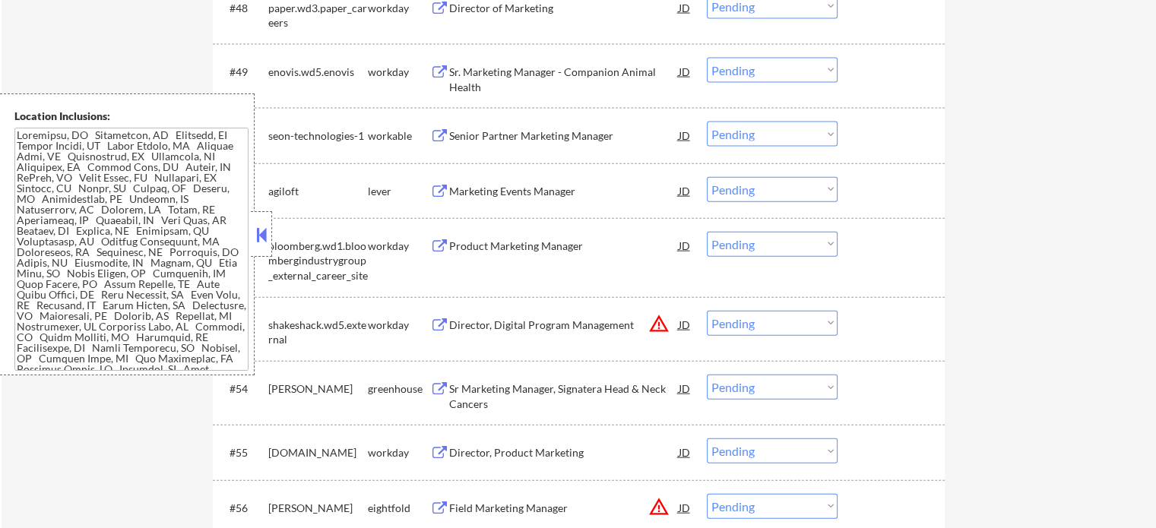
scroll to position [3487, 0]
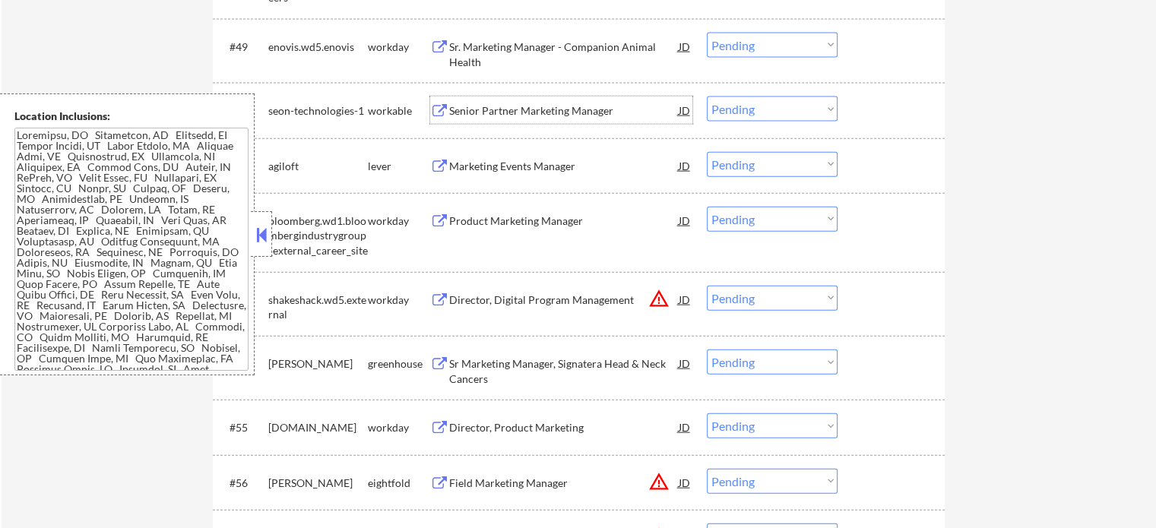
click at [565, 112] on div "Senior Partner Marketing Manager" at bounding box center [563, 110] width 229 height 15
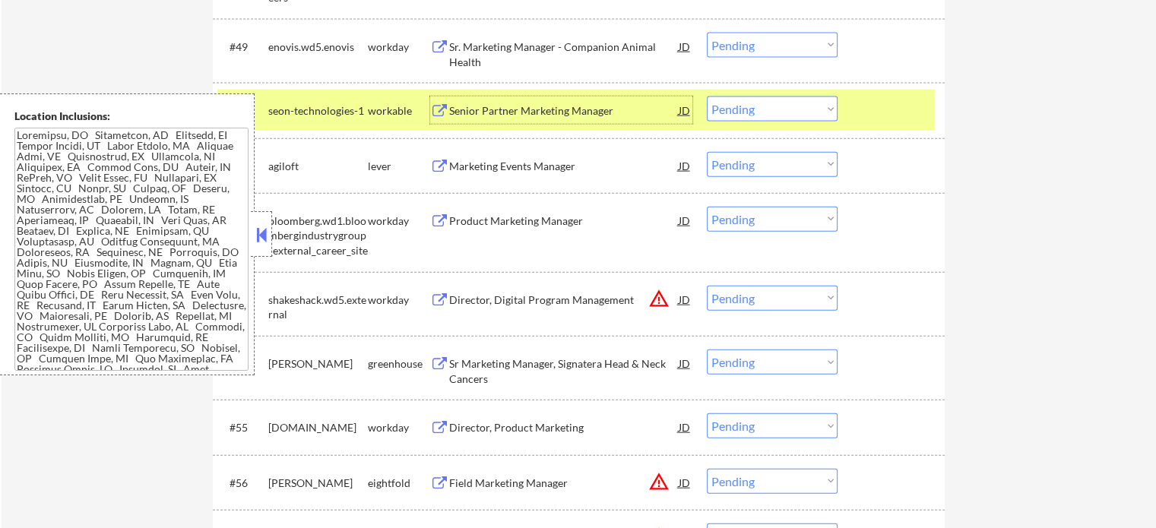
click at [745, 111] on select "Choose an option... Pending Applied Excluded (Questions) Excluded (Expired) Exc…" at bounding box center [772, 109] width 131 height 25
click at [707, 97] on select "Choose an option... Pending Applied Excluded (Questions) Excluded (Expired) Exc…" at bounding box center [772, 109] width 131 height 25
click at [871, 116] on div at bounding box center [892, 110] width 67 height 27
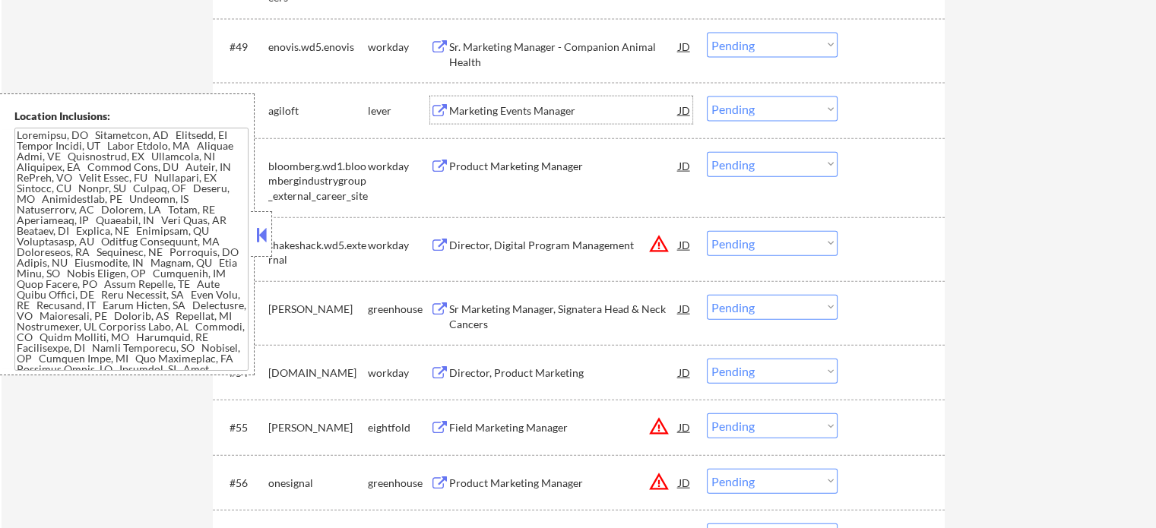
click at [548, 115] on div "Marketing Events Manager" at bounding box center [563, 110] width 229 height 15
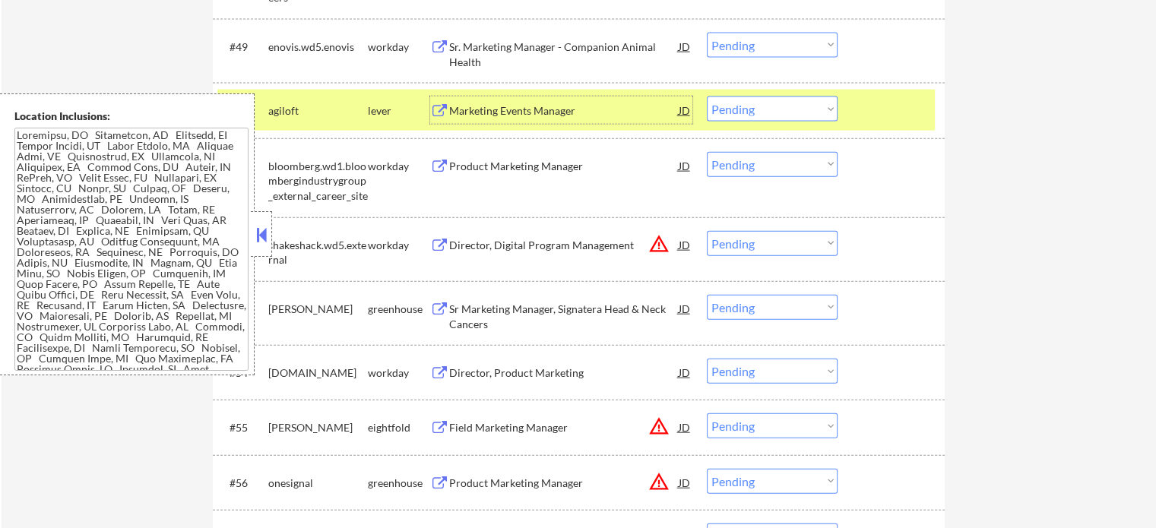
click at [752, 110] on select "Choose an option... Pending Applied Excluded (Questions) Excluded (Expired) Exc…" at bounding box center [772, 109] width 131 height 25
click at [707, 97] on select "Choose an option... Pending Applied Excluded (Questions) Excluded (Expired) Exc…" at bounding box center [772, 109] width 131 height 25
click at [863, 111] on div at bounding box center [892, 110] width 67 height 27
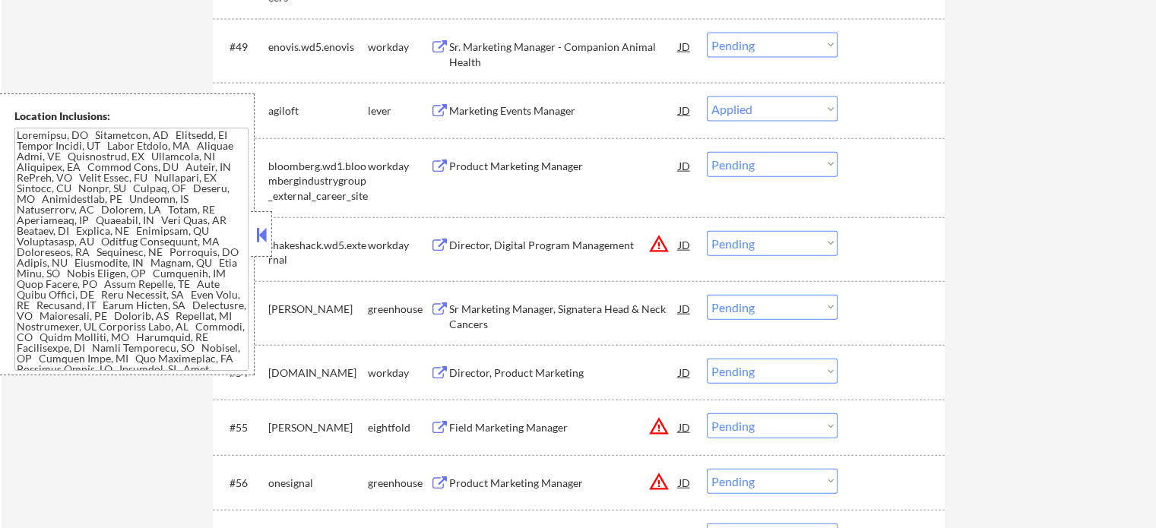
select select ""pending""
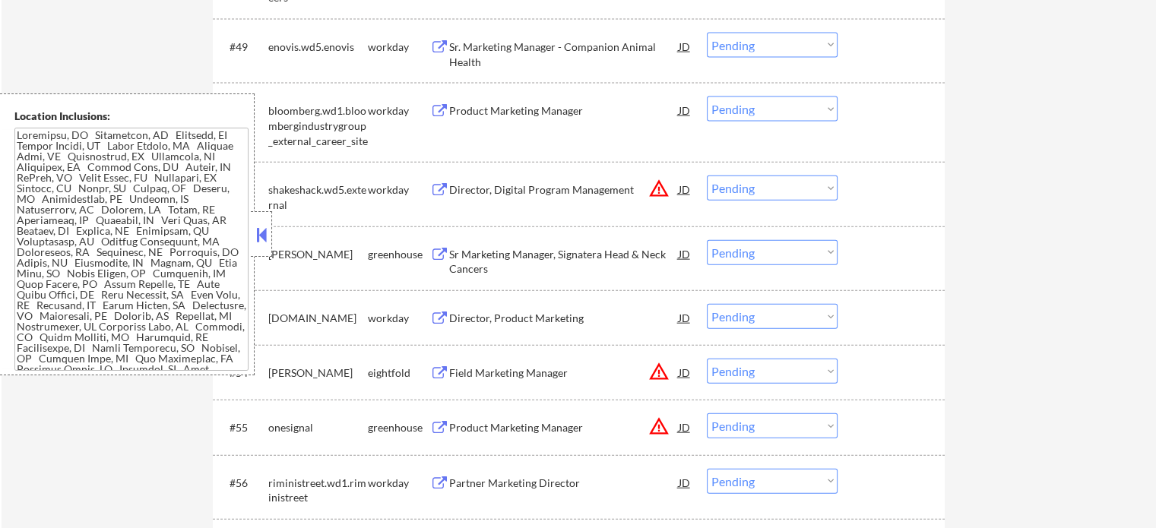
click at [534, 258] on div "Sr Marketing Manager, Signatera Head & Neck Cancers" at bounding box center [563, 262] width 229 height 30
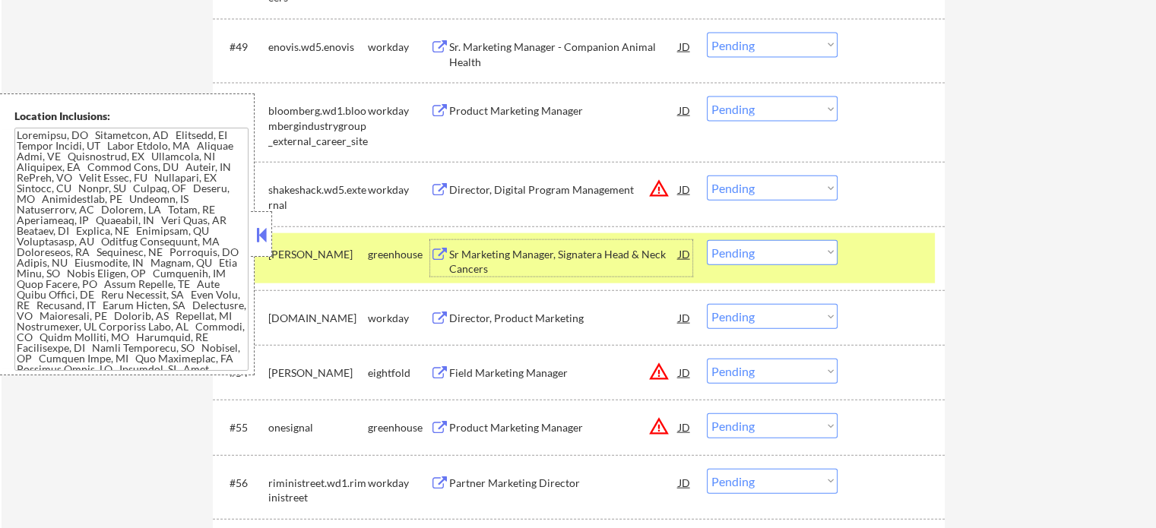
click at [881, 248] on div at bounding box center [892, 253] width 67 height 27
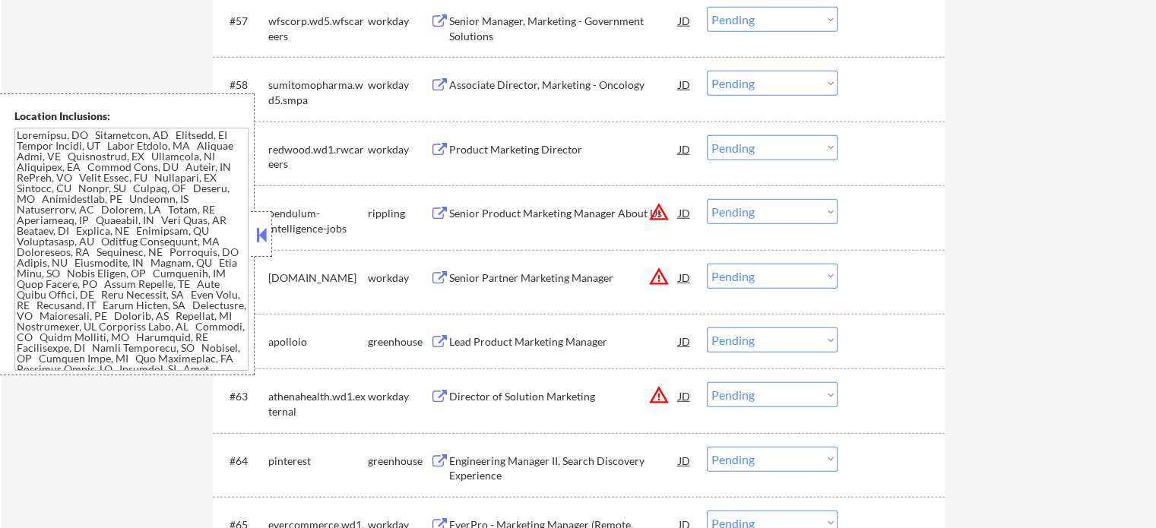
scroll to position [4170, 0]
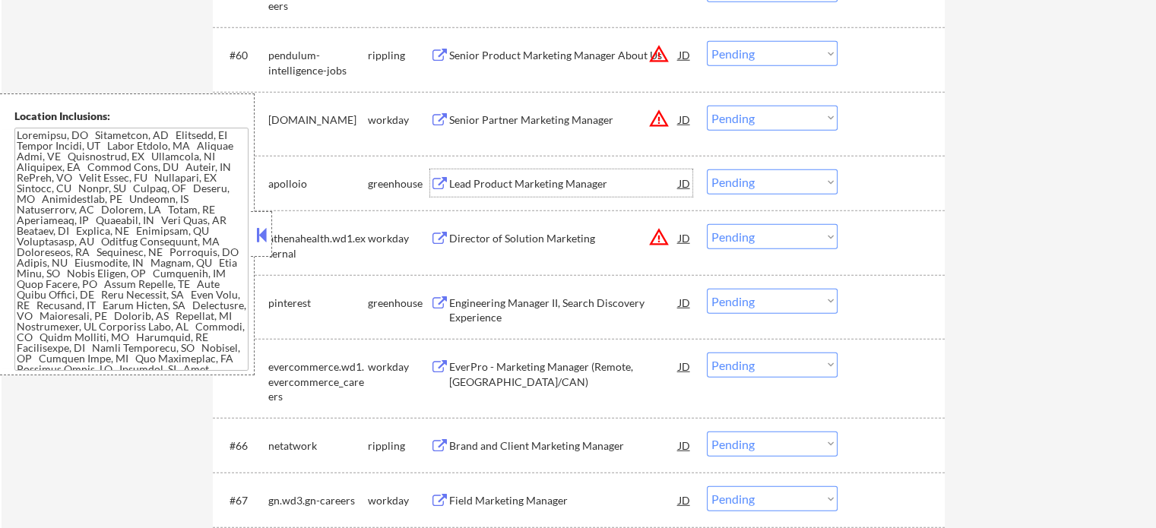
click at [511, 182] on div "Lead Product Marketing Manager" at bounding box center [563, 183] width 229 height 15
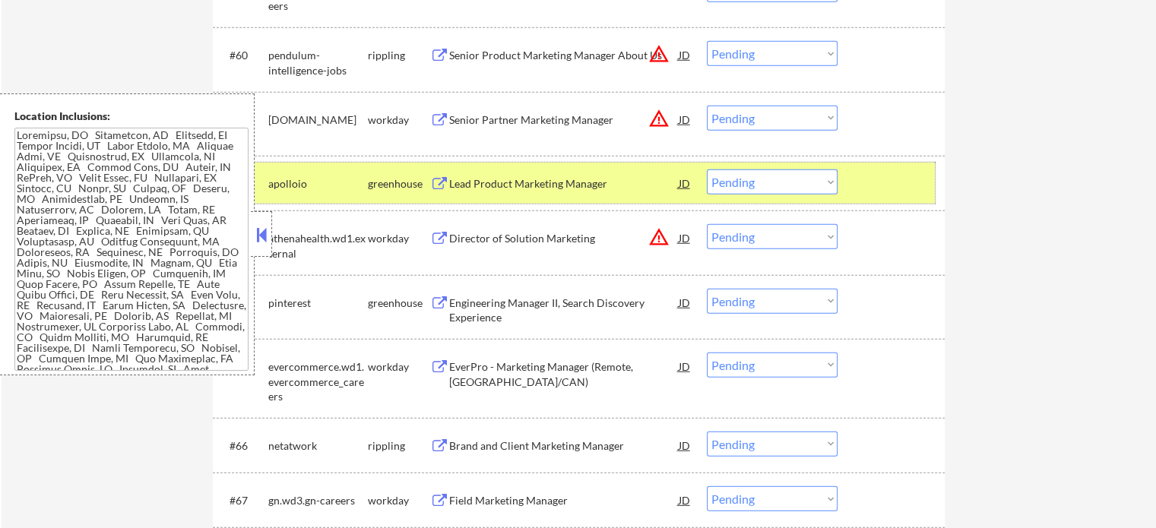
click at [905, 183] on div at bounding box center [892, 182] width 67 height 27
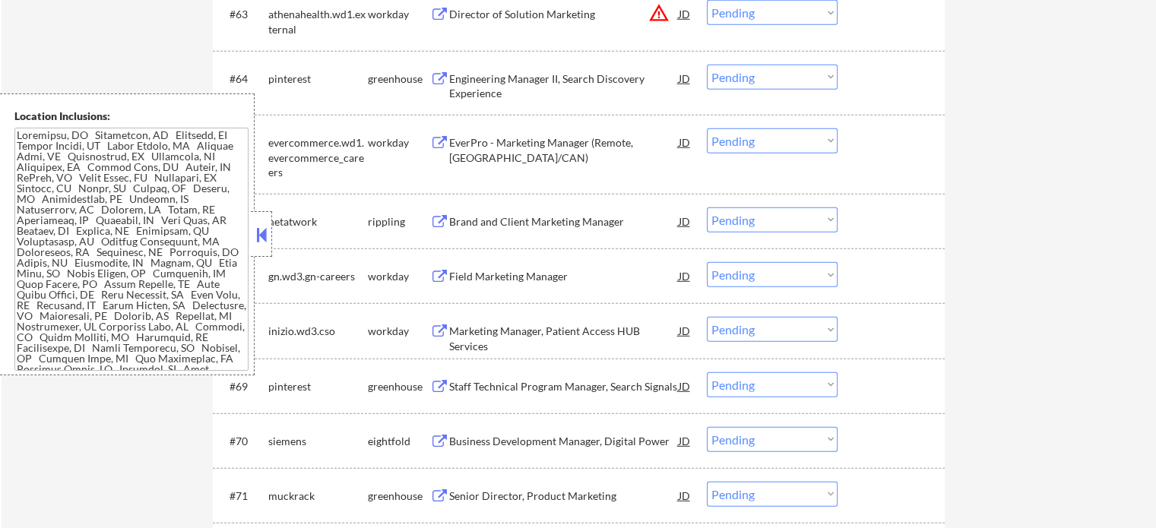
scroll to position [4398, 0]
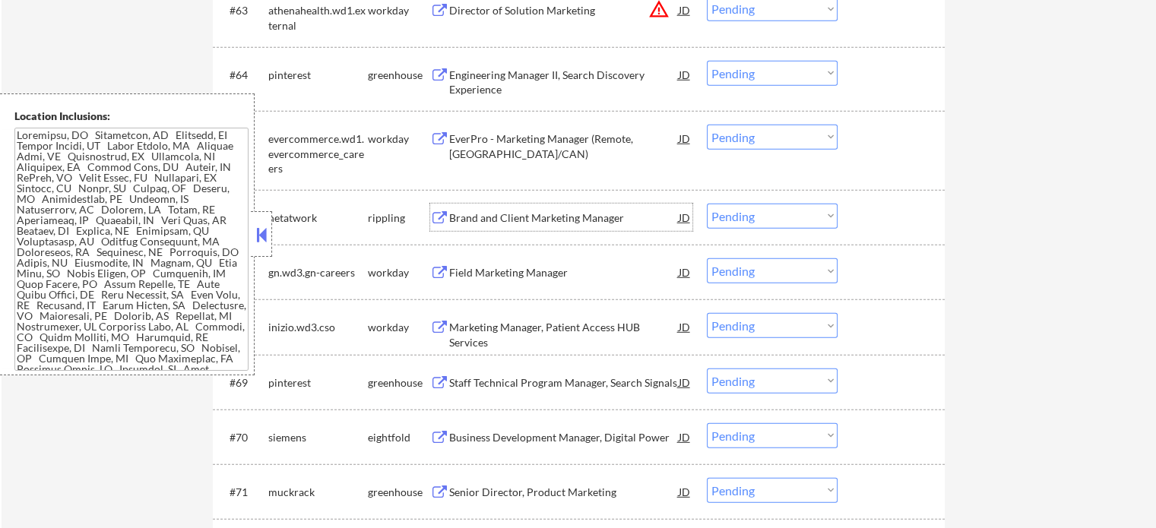
click at [502, 211] on div "Brand and Client Marketing Manager" at bounding box center [563, 217] width 229 height 15
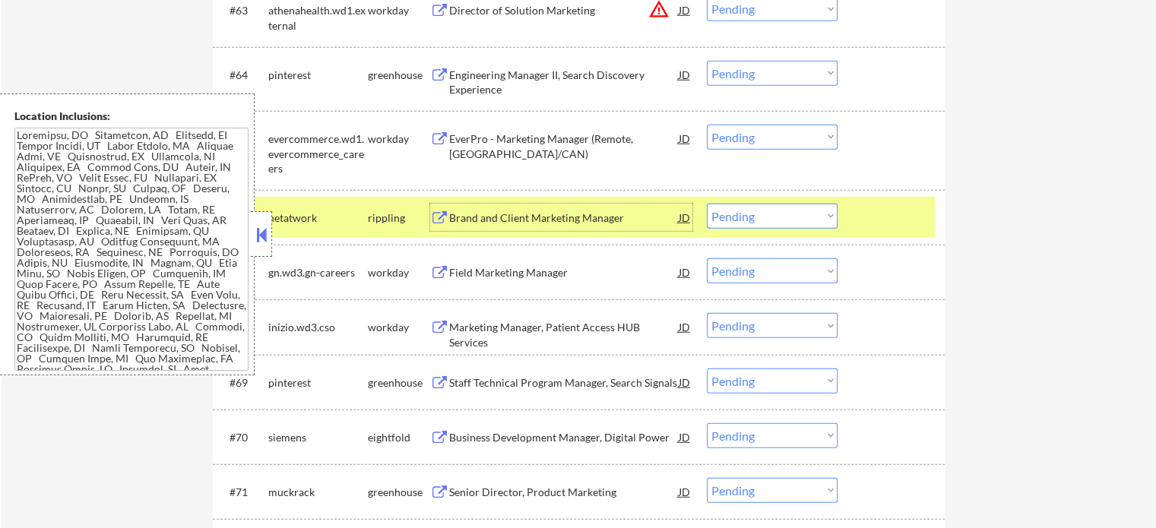
click at [771, 209] on select "Choose an option... Pending Applied Excluded (Questions) Excluded (Expired) Exc…" at bounding box center [772, 216] width 131 height 25
click at [707, 204] on select "Choose an option... Pending Applied Excluded (Questions) Excluded (Expired) Exc…" at bounding box center [772, 216] width 131 height 25
click at [862, 214] on div at bounding box center [892, 217] width 67 height 27
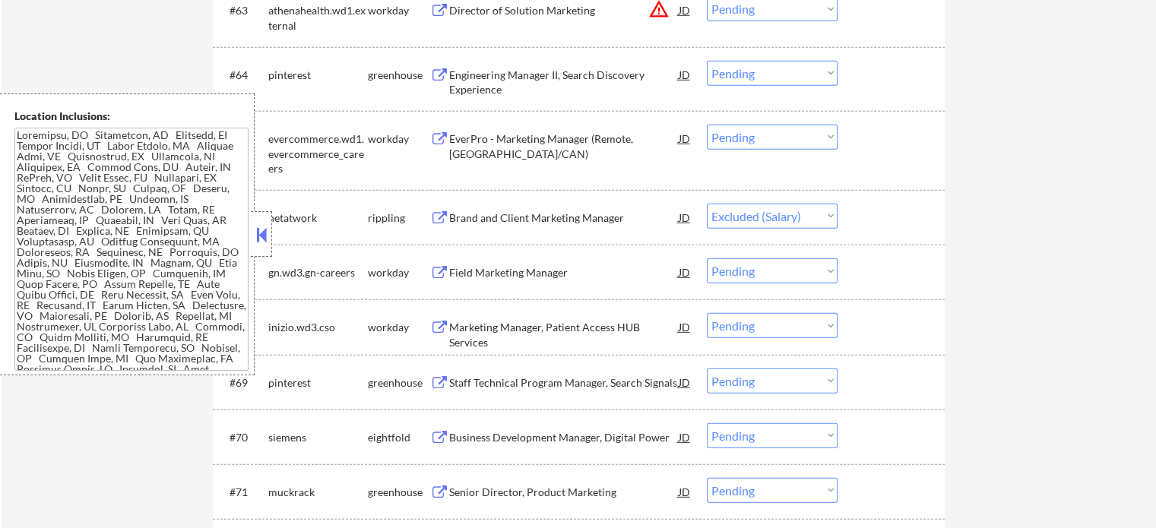
select select ""pending""
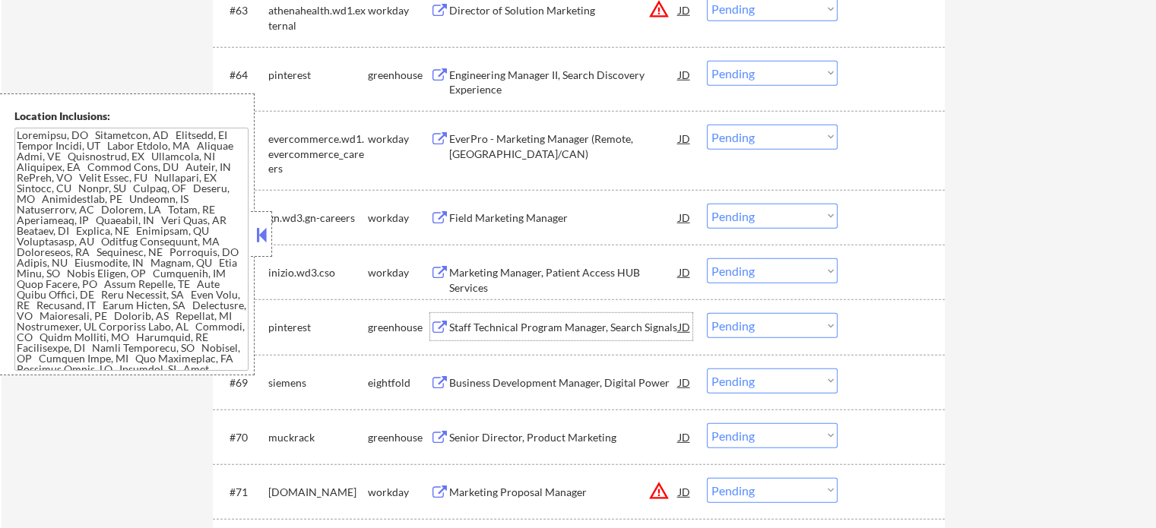
click at [585, 324] on div "Staff Technical Program Manager, Search Signals" at bounding box center [563, 327] width 229 height 15
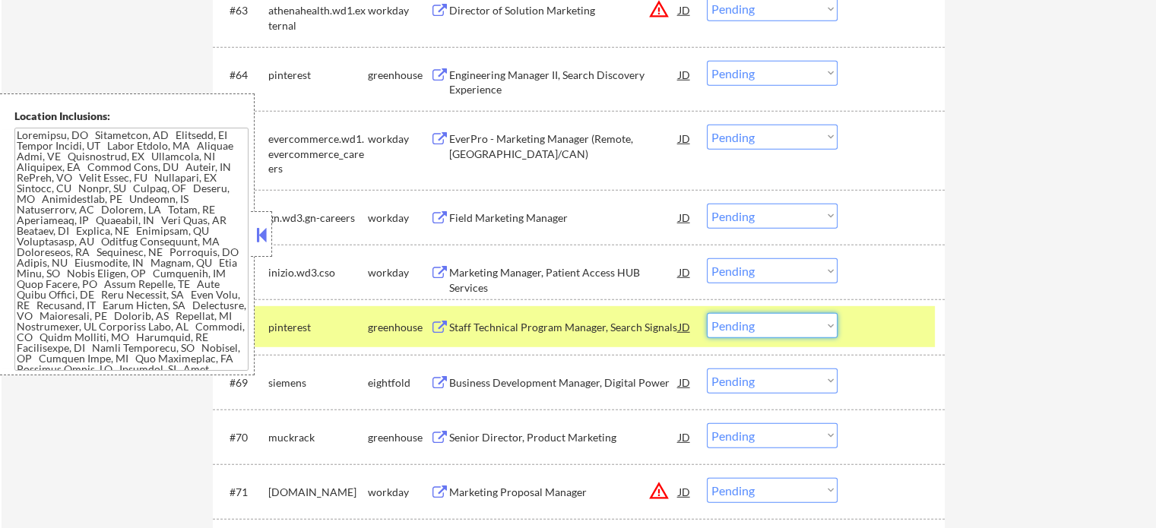
click at [742, 325] on select "Choose an option... Pending Applied Excluded (Questions) Excluded (Expired) Exc…" at bounding box center [772, 325] width 131 height 25
click at [707, 313] on select "Choose an option... Pending Applied Excluded (Questions) Excluded (Expired) Exc…" at bounding box center [772, 325] width 131 height 25
click at [885, 325] on div at bounding box center [892, 326] width 67 height 27
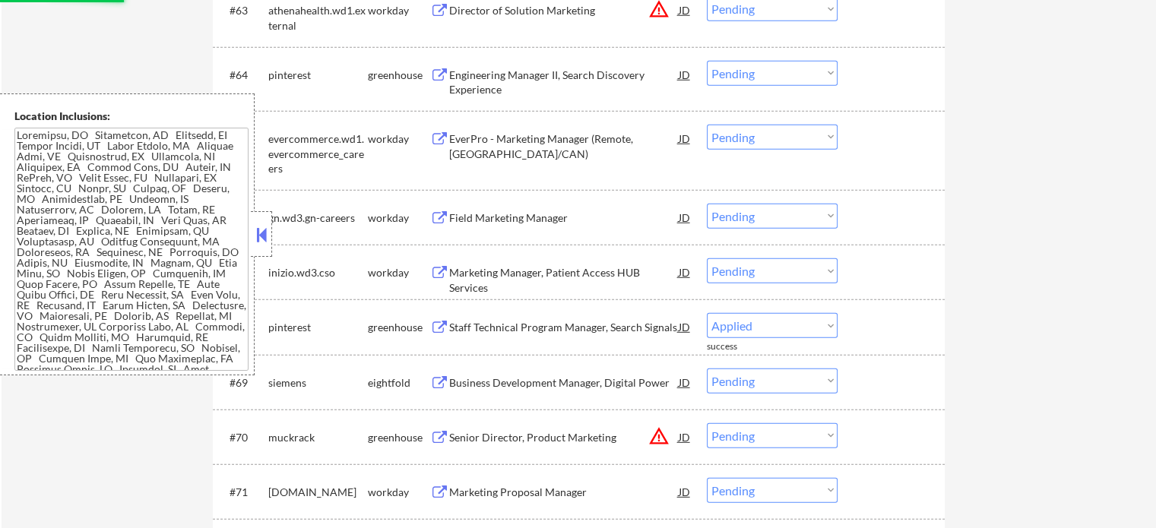
select select ""pending""
click at [493, 379] on div "Senior Director, Product Marketing" at bounding box center [563, 382] width 229 height 15
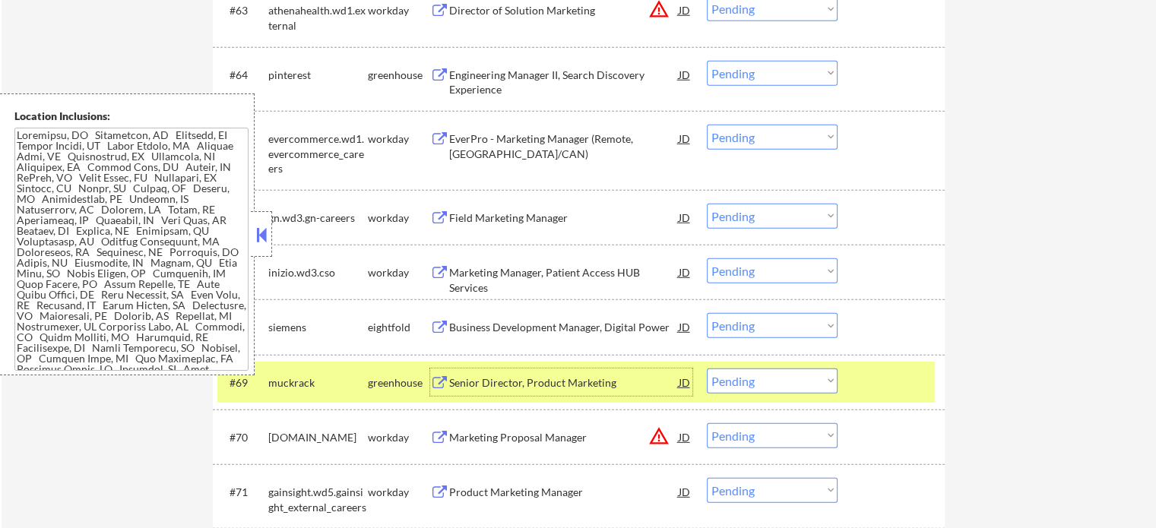
click at [726, 386] on select "Choose an option... Pending Applied Excluded (Questions) Excluded (Expired) Exc…" at bounding box center [772, 381] width 131 height 25
click at [707, 369] on select "Choose an option... Pending Applied Excluded (Questions) Excluded (Expired) Exc…" at bounding box center [772, 381] width 131 height 25
click at [874, 382] on div at bounding box center [892, 382] width 67 height 27
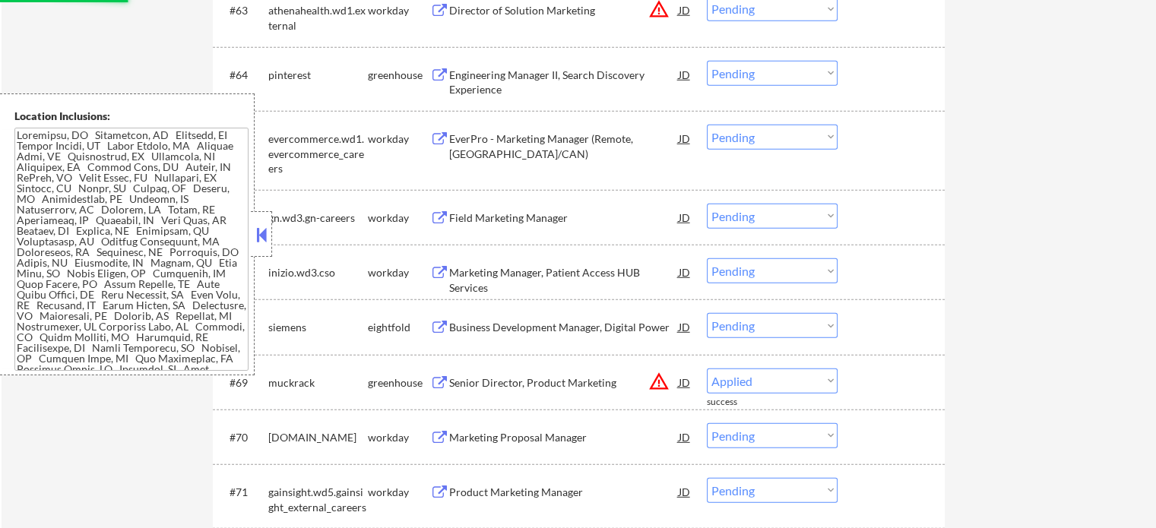
select select ""pending""
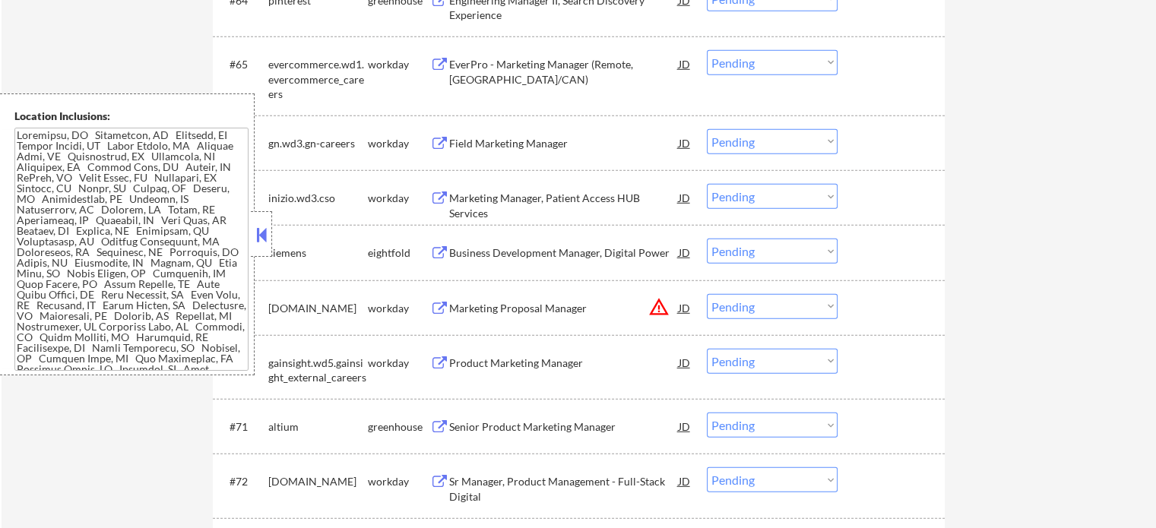
scroll to position [4550, 0]
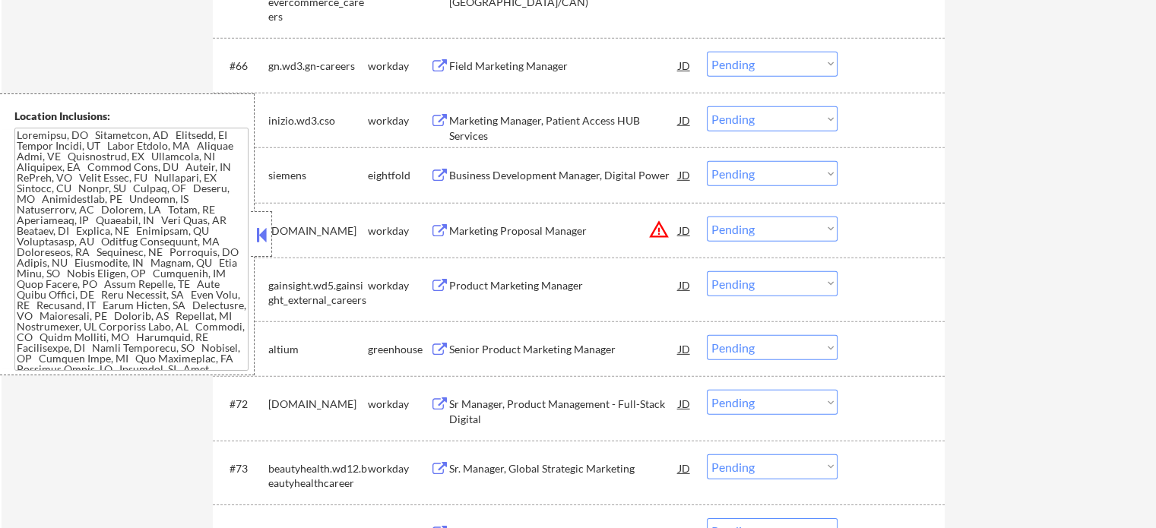
click at [535, 350] on div "Senior Product Marketing Manager" at bounding box center [563, 349] width 229 height 15
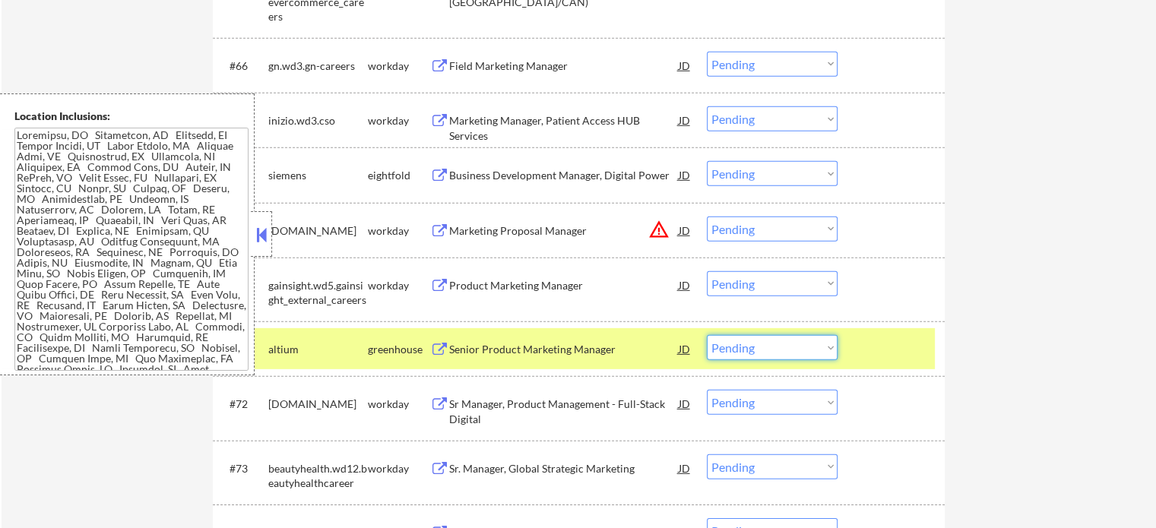
click at [787, 346] on select "Choose an option... Pending Applied Excluded (Questions) Excluded (Expired) Exc…" at bounding box center [772, 347] width 131 height 25
click at [707, 335] on select "Choose an option... Pending Applied Excluded (Questions) Excluded (Expired) Exc…" at bounding box center [772, 347] width 131 height 25
click at [874, 338] on div at bounding box center [892, 348] width 67 height 27
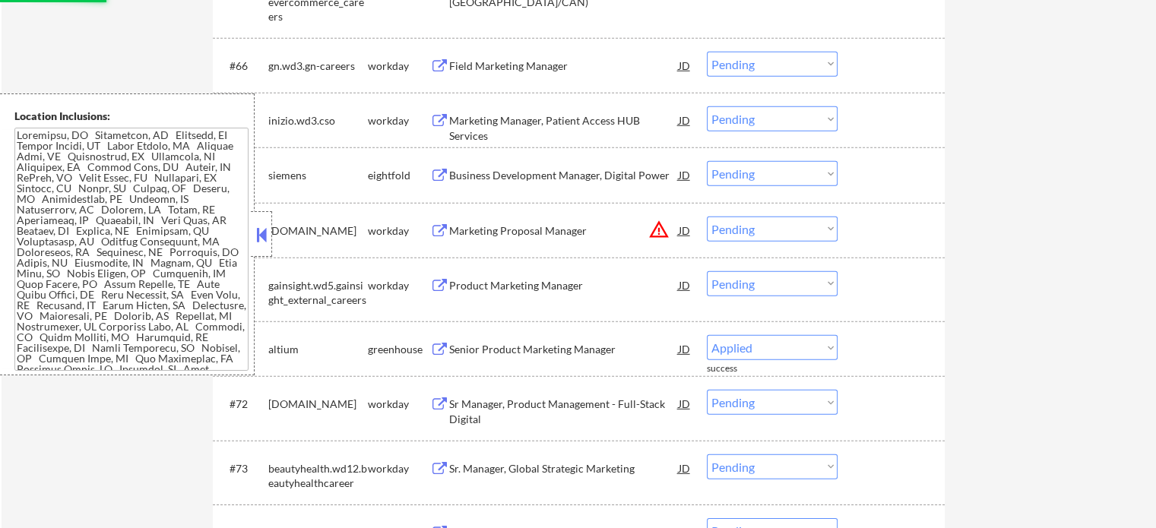
select select ""pending""
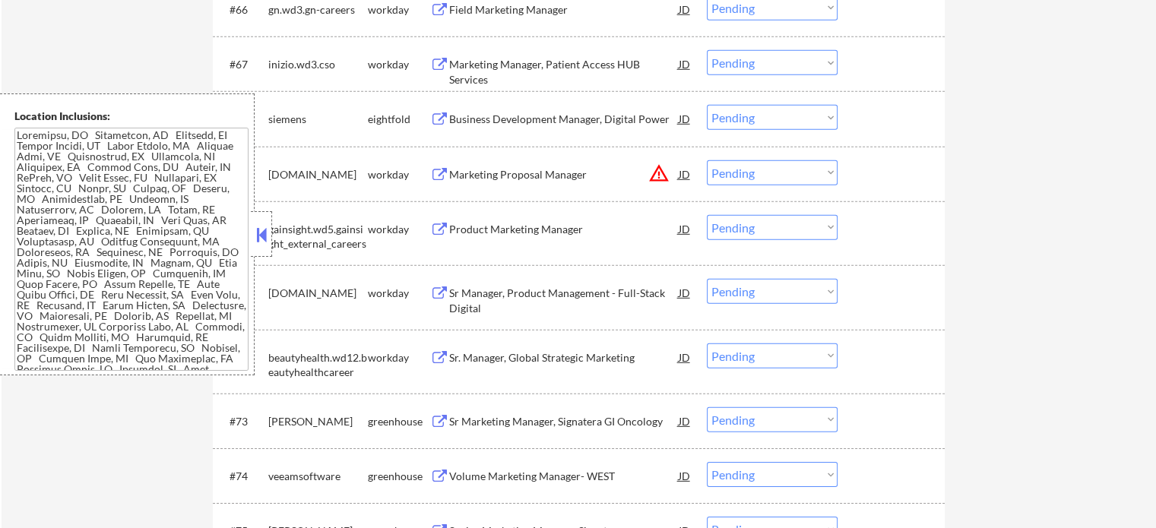
scroll to position [4702, 0]
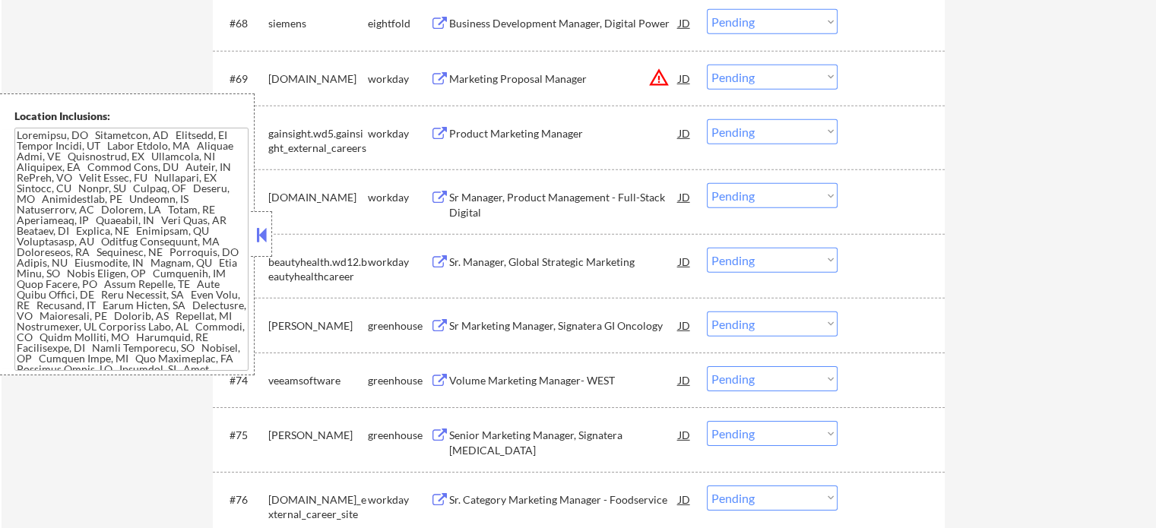
click at [593, 321] on div "Sr Marketing Manager, Signatera GI Oncology" at bounding box center [563, 325] width 229 height 15
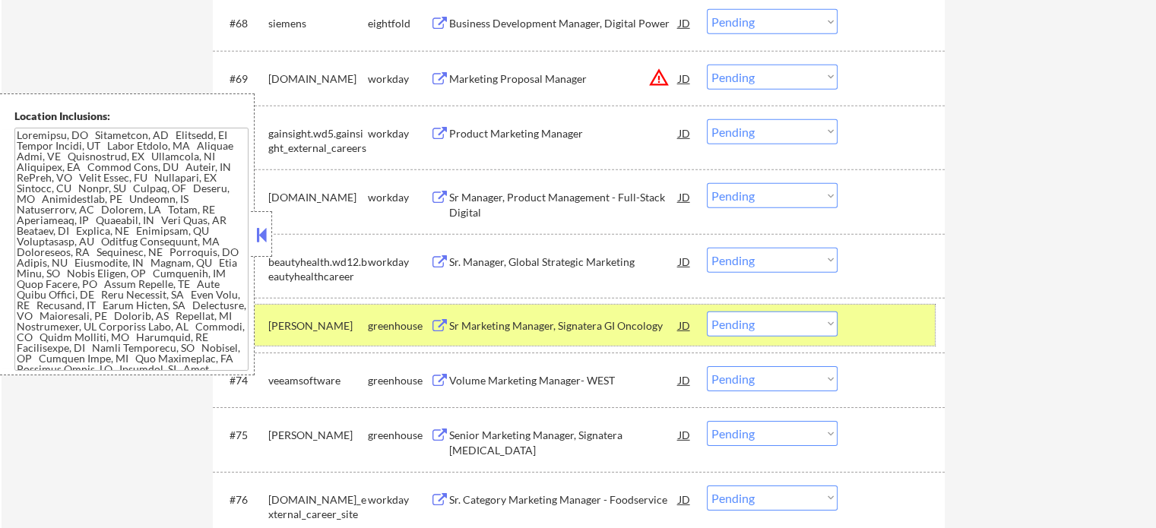
click at [890, 332] on div at bounding box center [892, 325] width 67 height 27
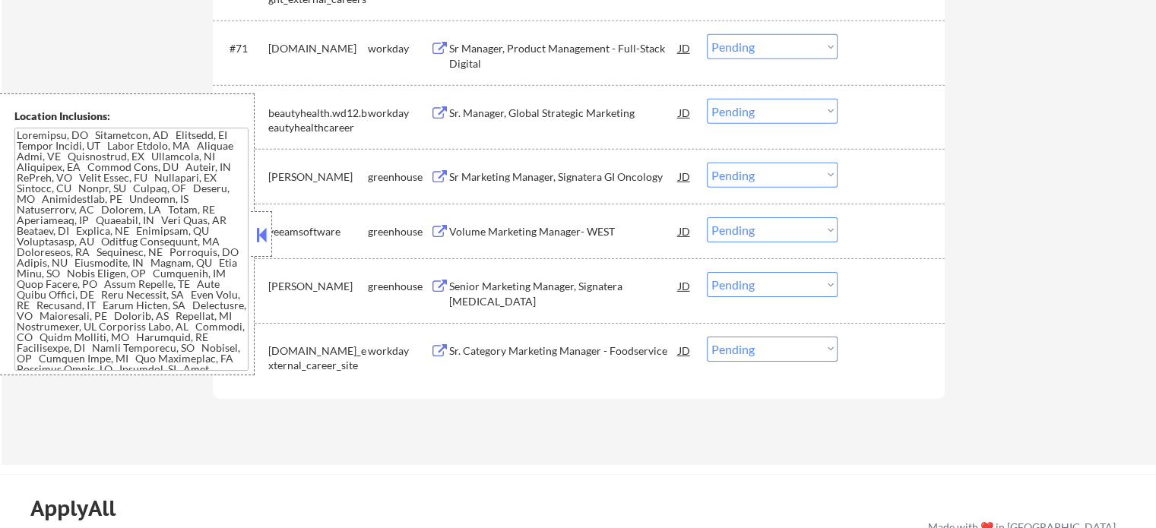
scroll to position [4854, 0]
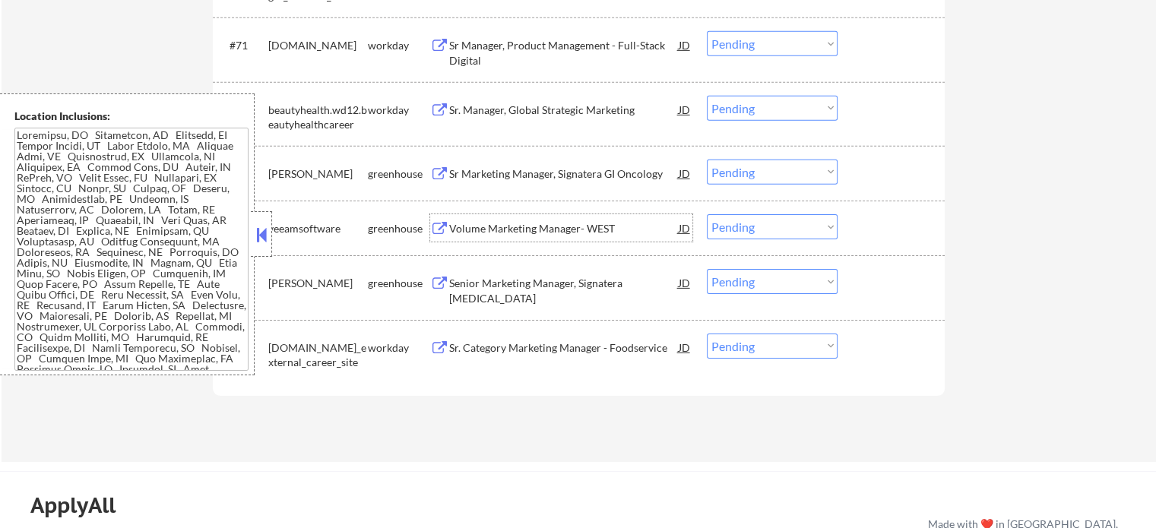
click at [543, 220] on div "Volume Marketing Manager- WEST" at bounding box center [563, 227] width 229 height 27
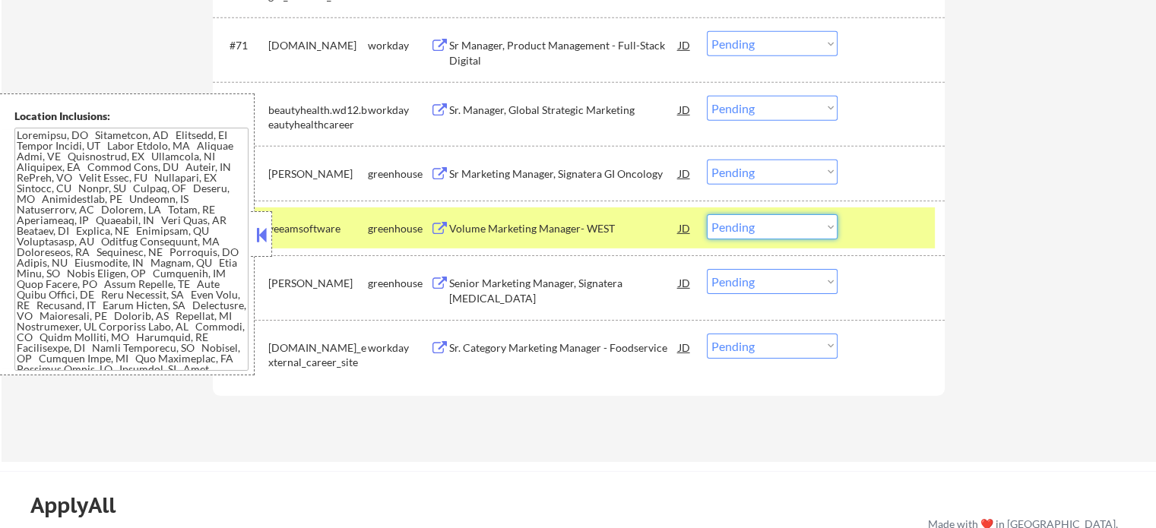
click at [787, 223] on select "Choose an option... Pending Applied Excluded (Questions) Excluded (Expired) Exc…" at bounding box center [772, 226] width 131 height 25
click at [707, 214] on select "Choose an option... Pending Applied Excluded (Questions) Excluded (Expired) Exc…" at bounding box center [772, 226] width 131 height 25
click at [876, 229] on div at bounding box center [892, 227] width 67 height 27
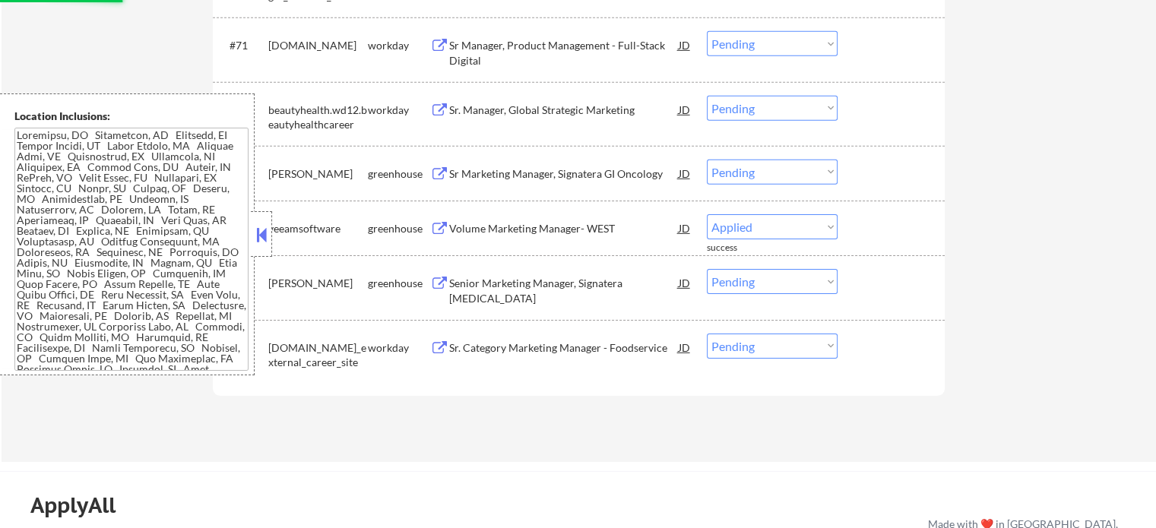
select select ""pending""
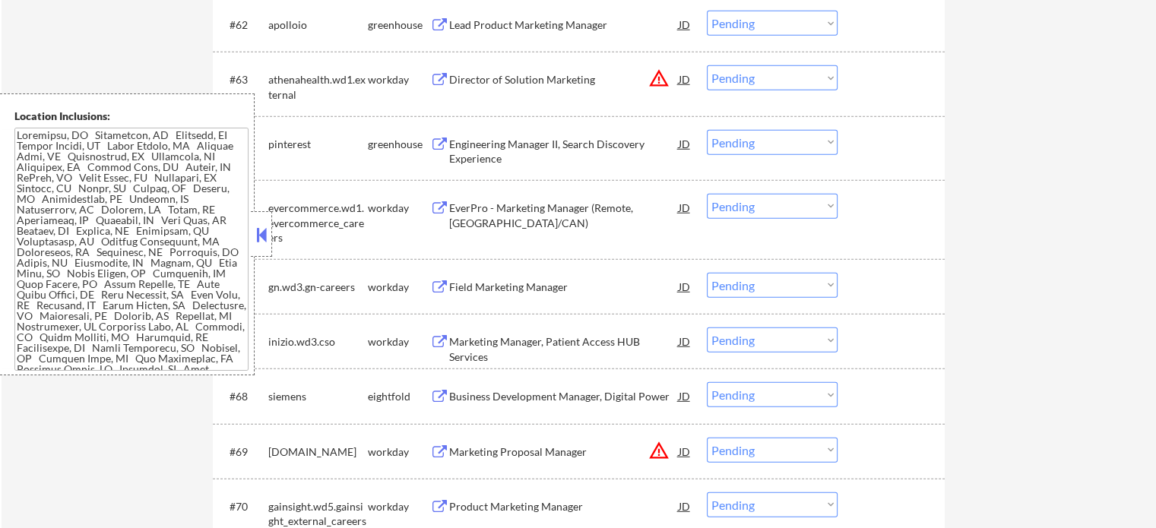
scroll to position [0, 0]
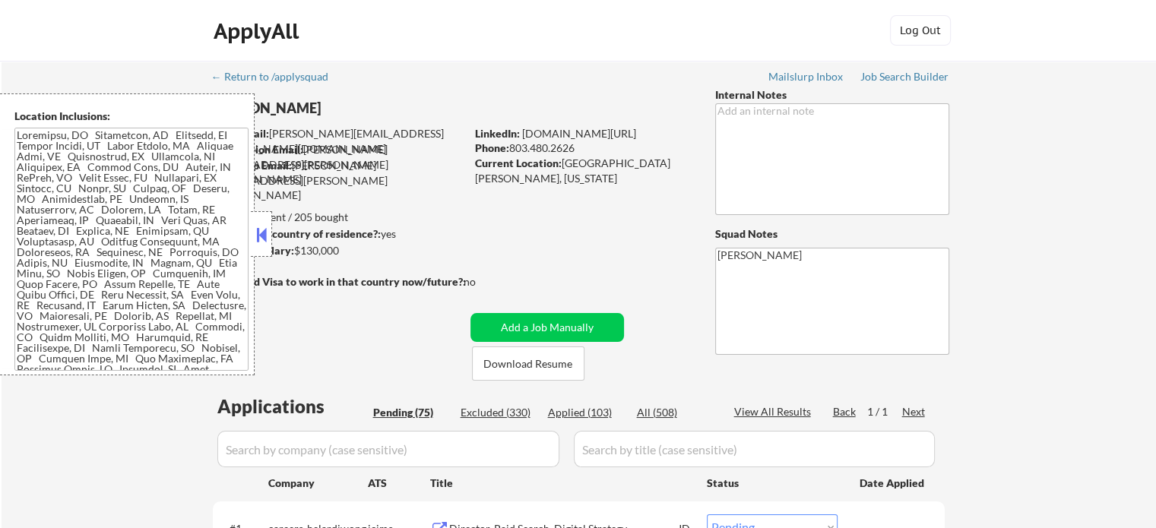
click at [255, 236] on button at bounding box center [261, 234] width 17 height 23
